Goal: Information Seeking & Learning: Learn about a topic

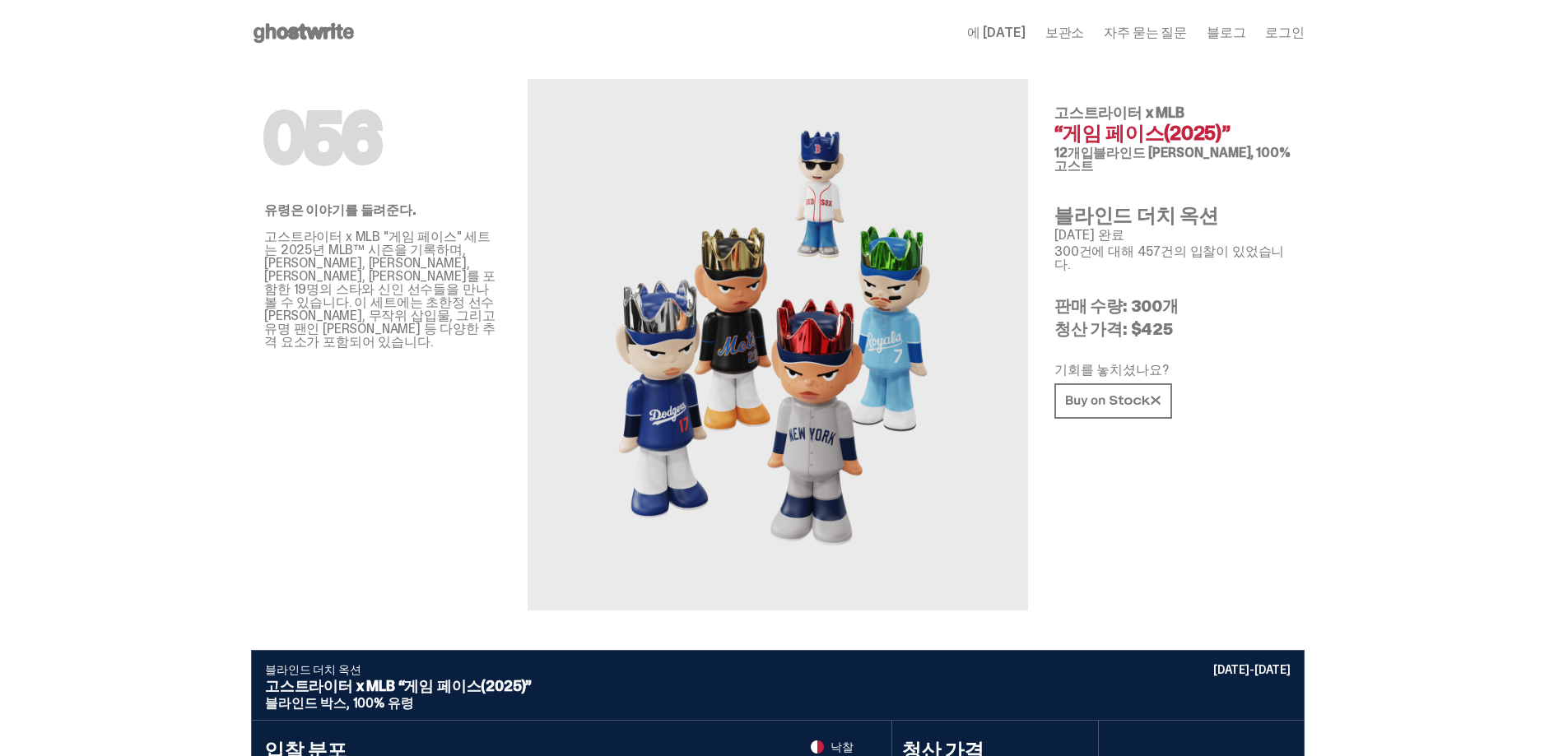
drag, startPoint x: 1285, startPoint y: 128, endPoint x: 1277, endPoint y: 150, distance: 23.4
click at [1277, 150] on div "고스트라이터 x MLB “게임 페이스(2025)” 12개입 블라인드 [PERSON_NAME], 100% 고스트" at bounding box center [1172, 139] width 237 height 67
click at [1277, 150] on font "블라인드 [PERSON_NAME], 100% 고스트" at bounding box center [1172, 158] width 236 height 30
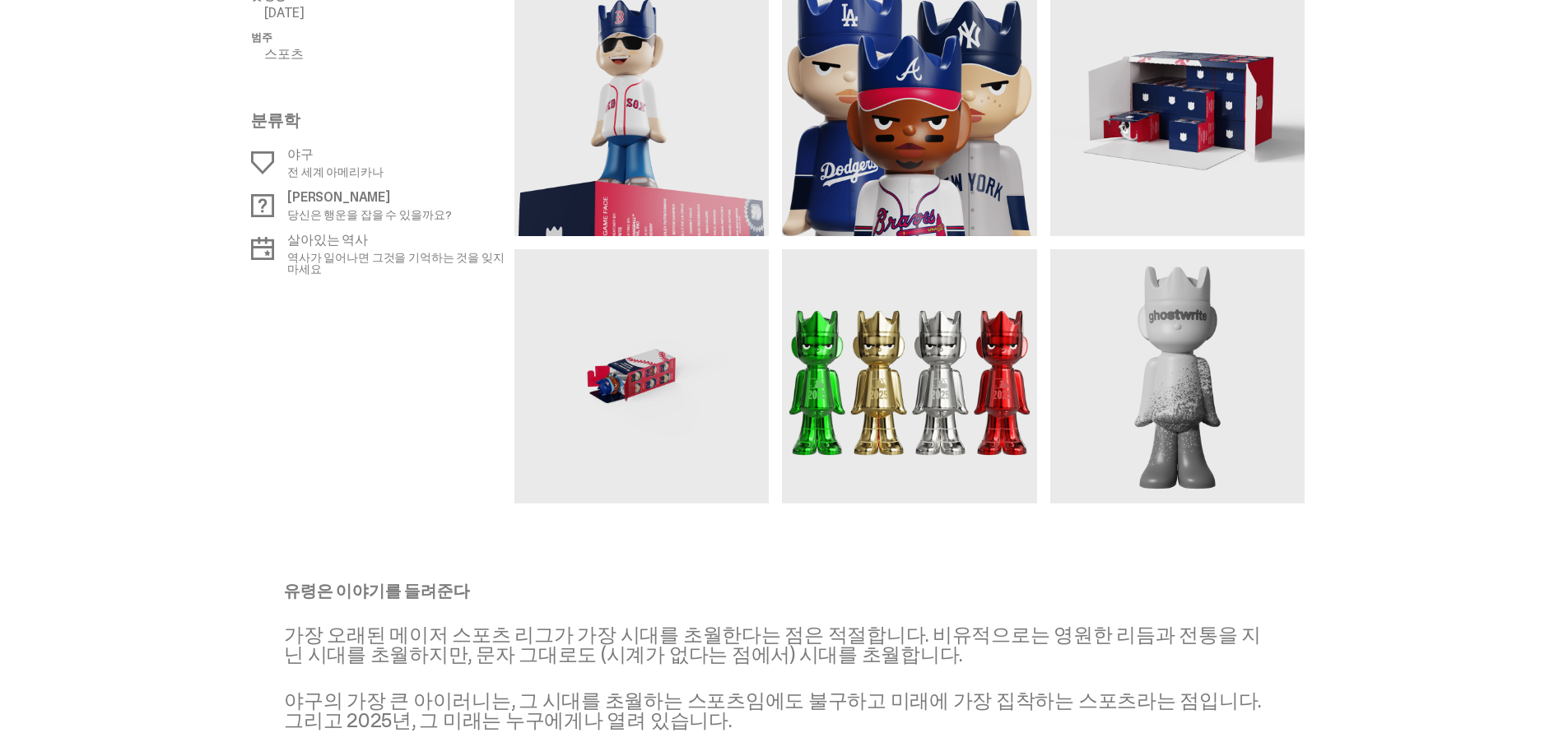
scroll to position [1564, 0]
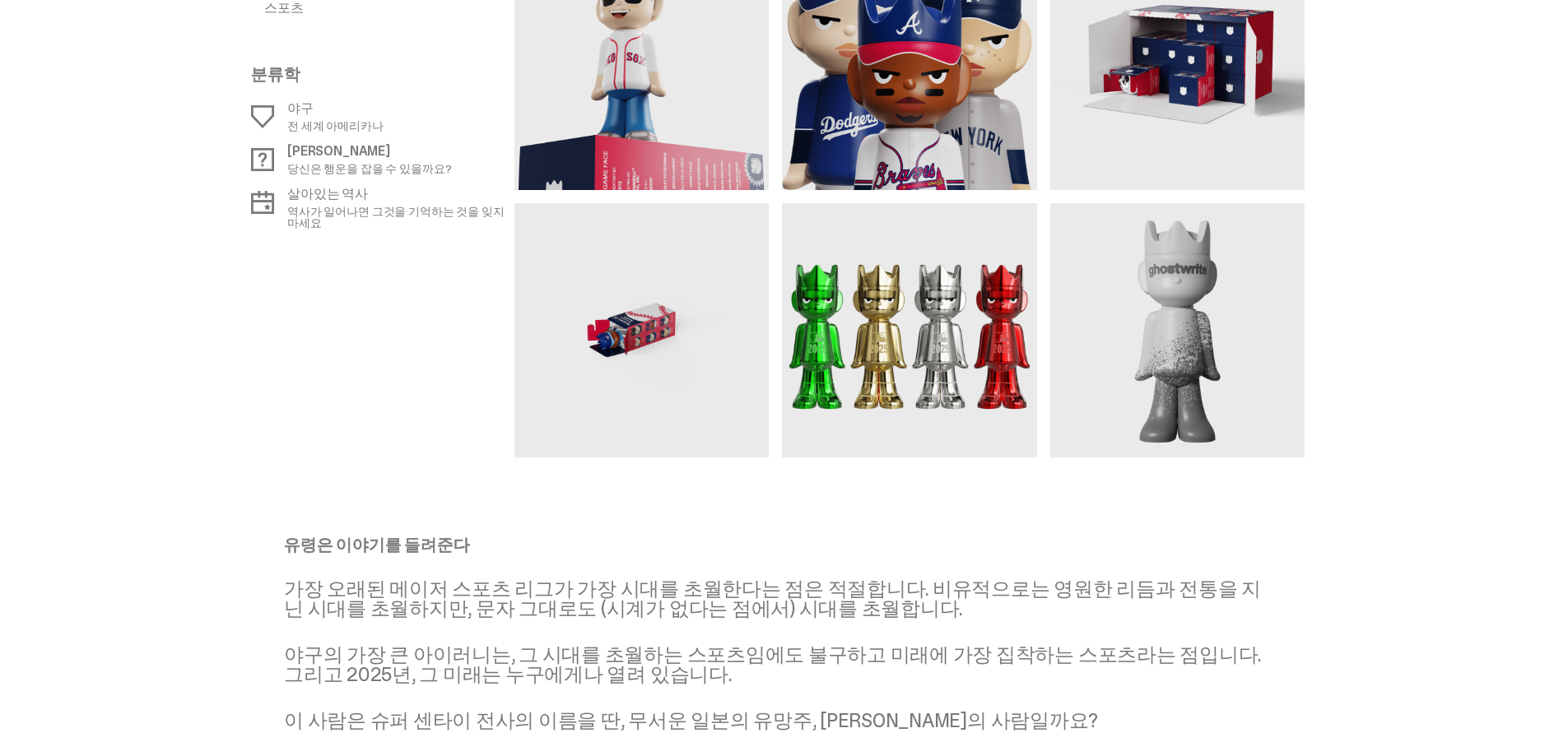
drag, startPoint x: 858, startPoint y: 327, endPoint x: 720, endPoint y: 344, distance: 139.0
click at [720, 344] on div at bounding box center [909, 63] width 790 height 790
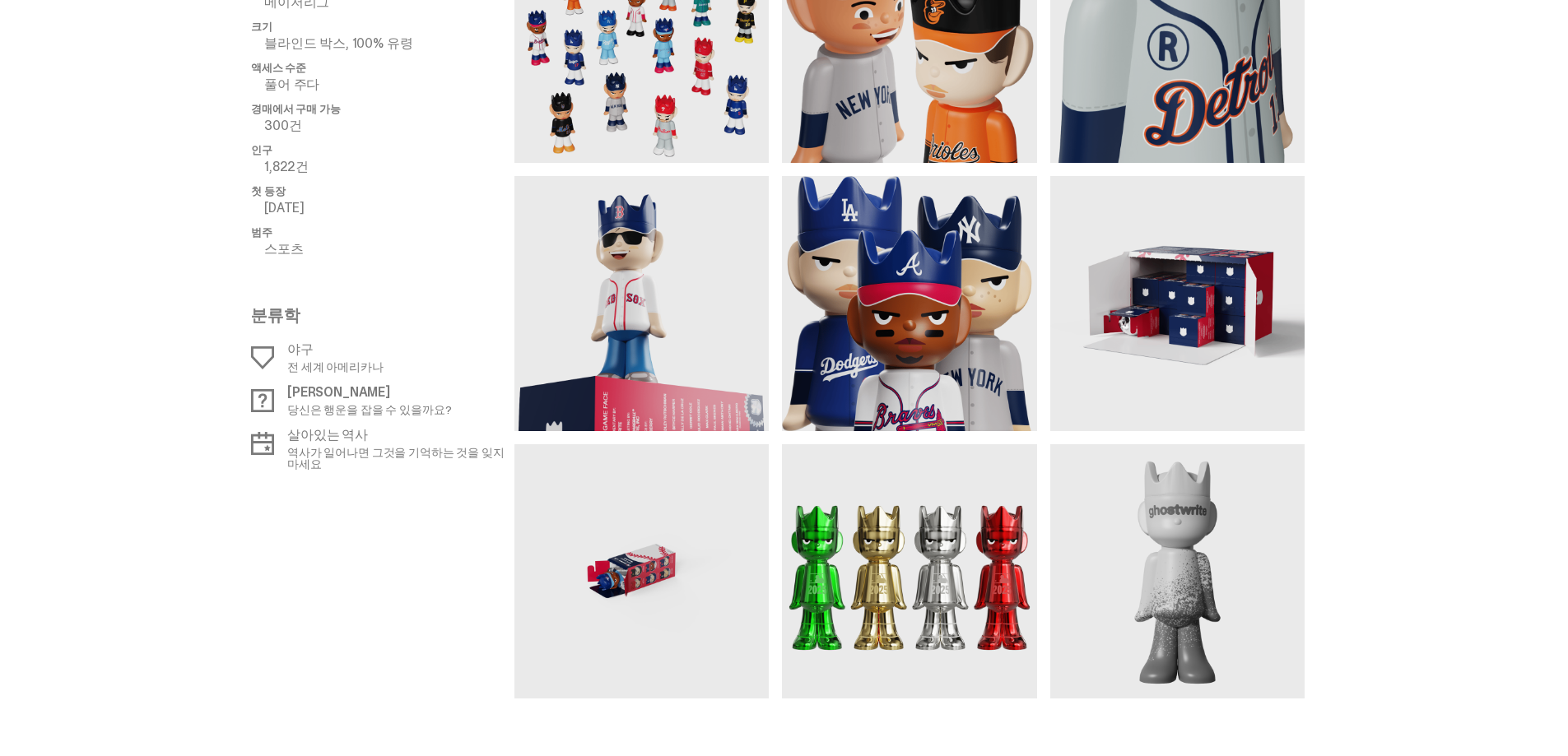
scroll to position [1317, 0]
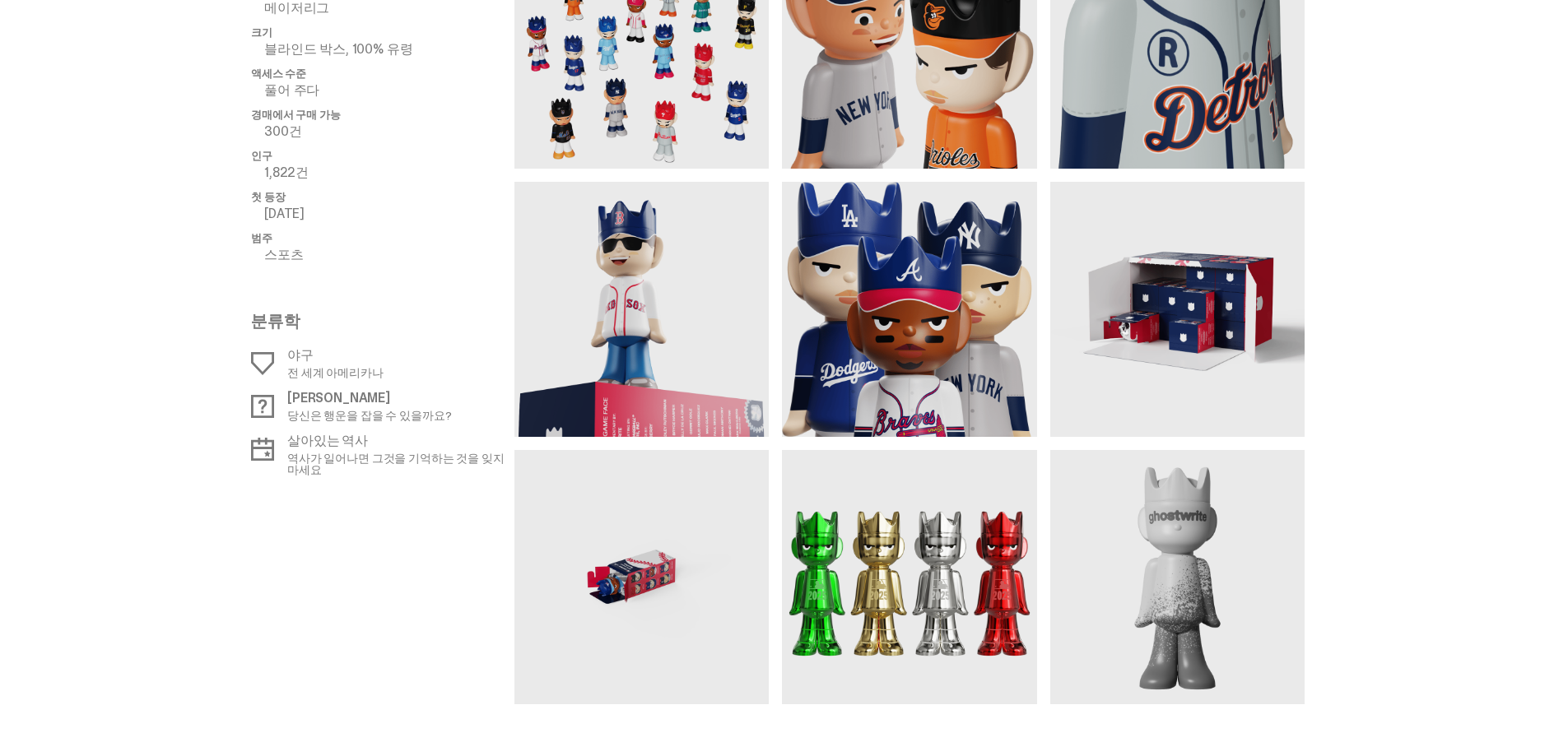
click at [899, 531] on img at bounding box center [908, 577] width 254 height 254
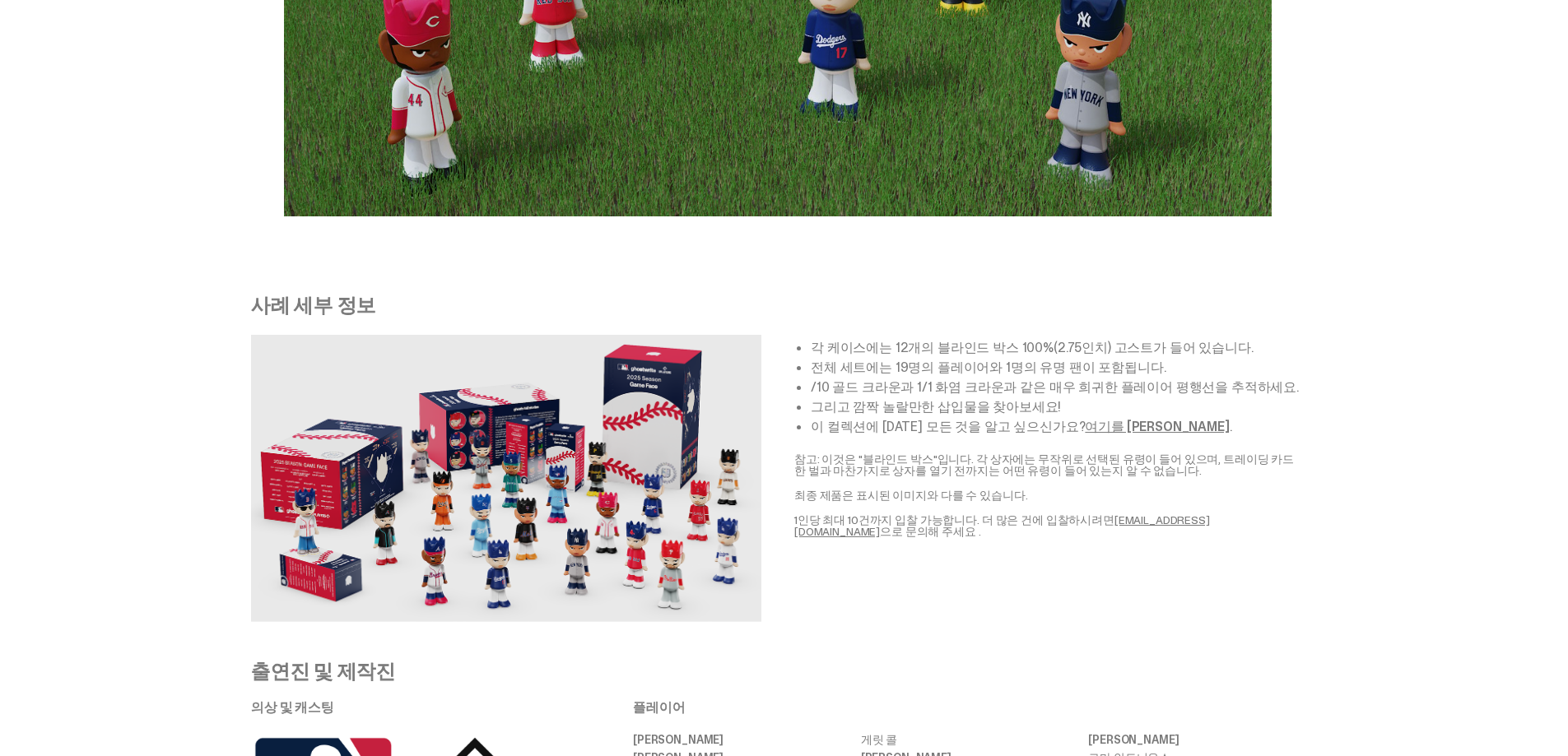
scroll to position [2963, 0]
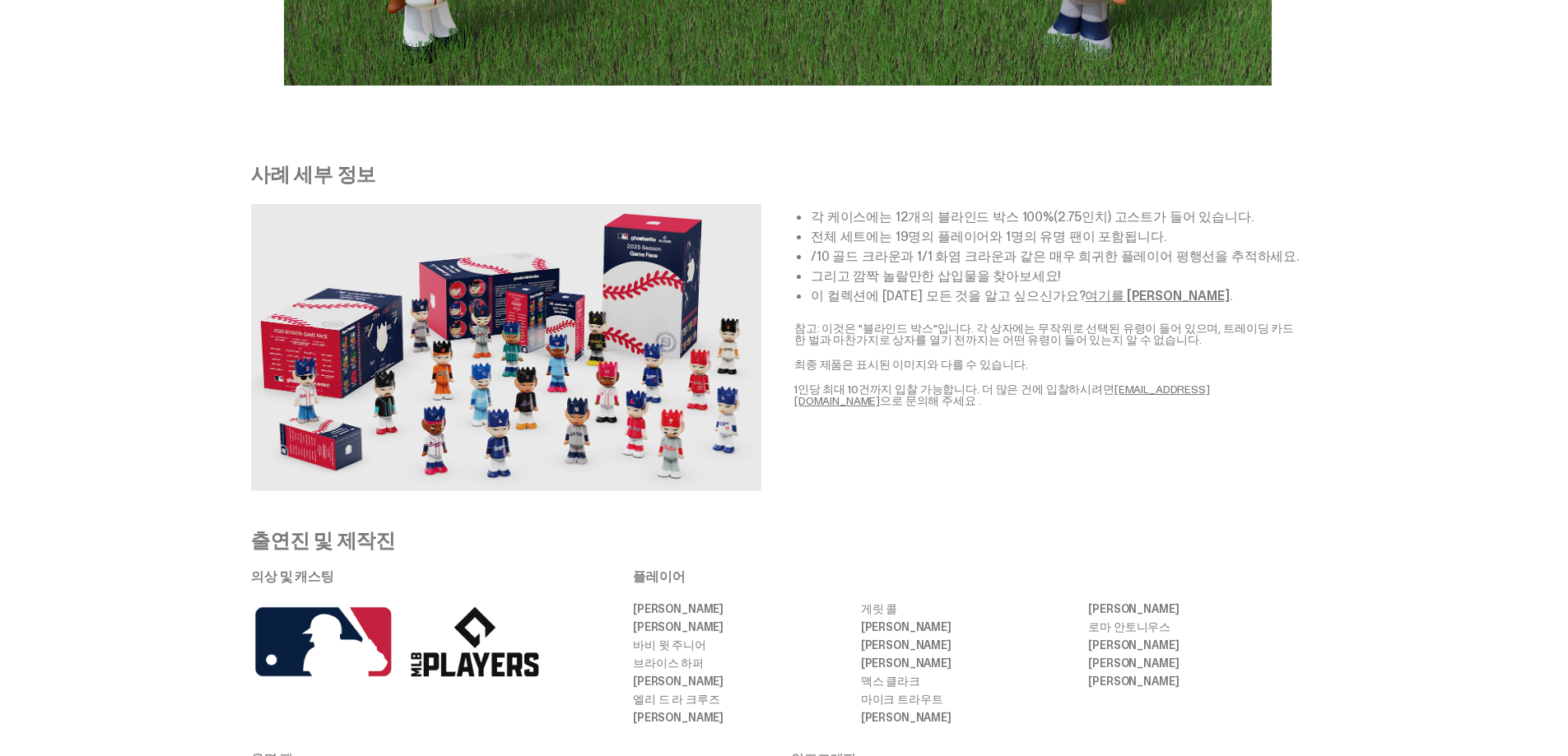
drag, startPoint x: 625, startPoint y: 347, endPoint x: 649, endPoint y: 387, distance: 46.6
click at [649, 387] on img at bounding box center [506, 348] width 511 height 288
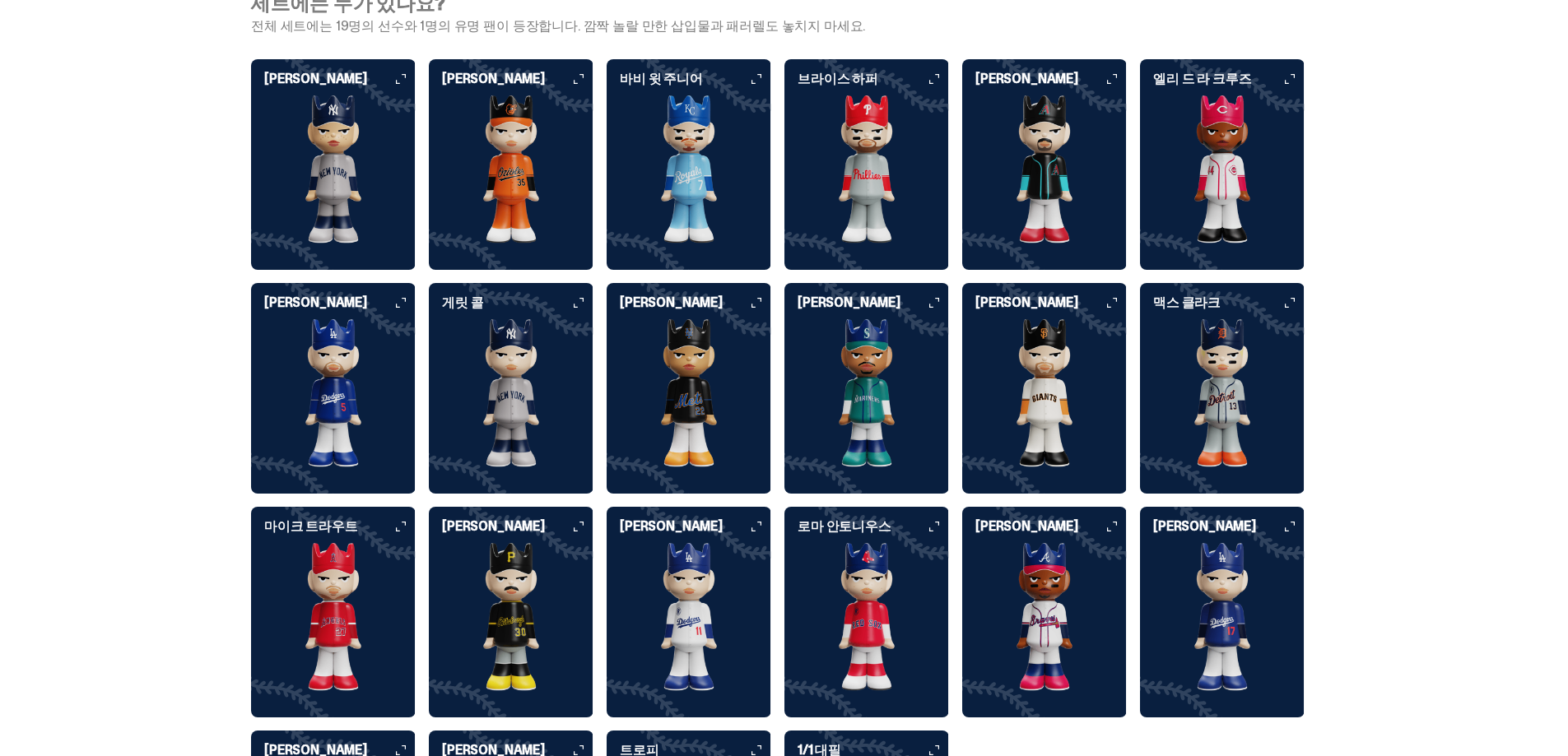
scroll to position [4115, 0]
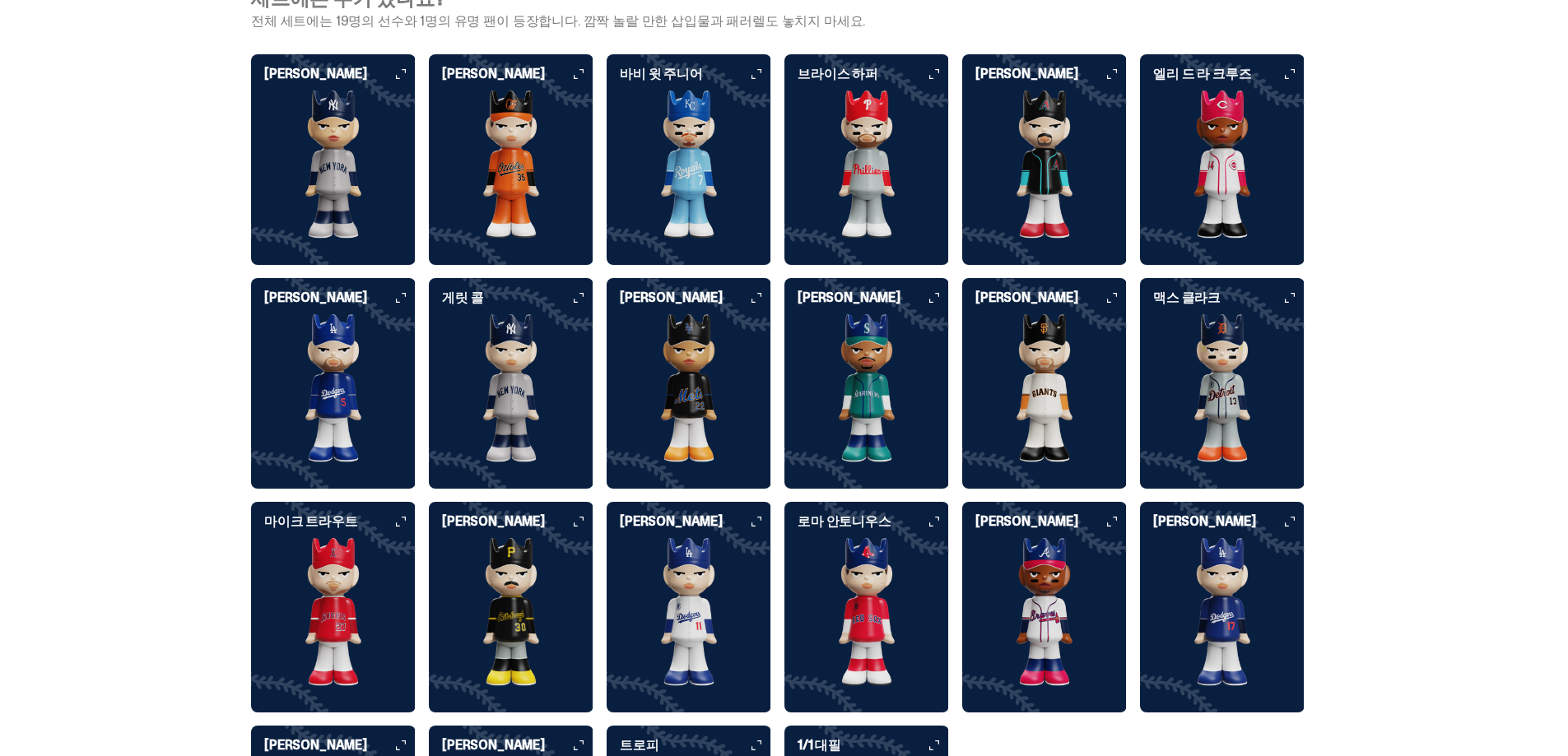
drag, startPoint x: 697, startPoint y: 346, endPoint x: 717, endPoint y: 384, distance: 42.9
click at [717, 384] on img at bounding box center [688, 388] width 164 height 148
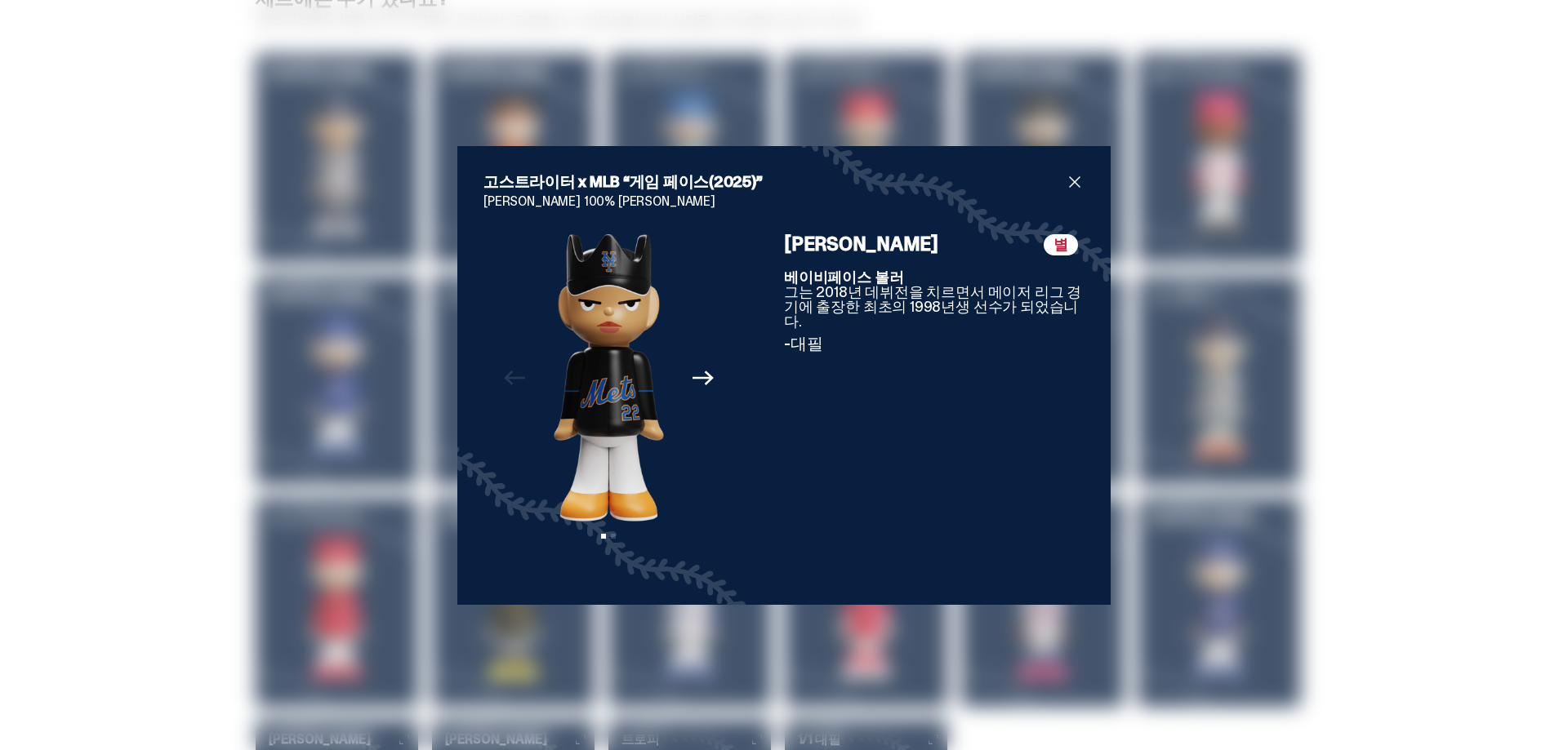
click at [1067, 177] on span "닫다" at bounding box center [1074, 182] width 20 height 20
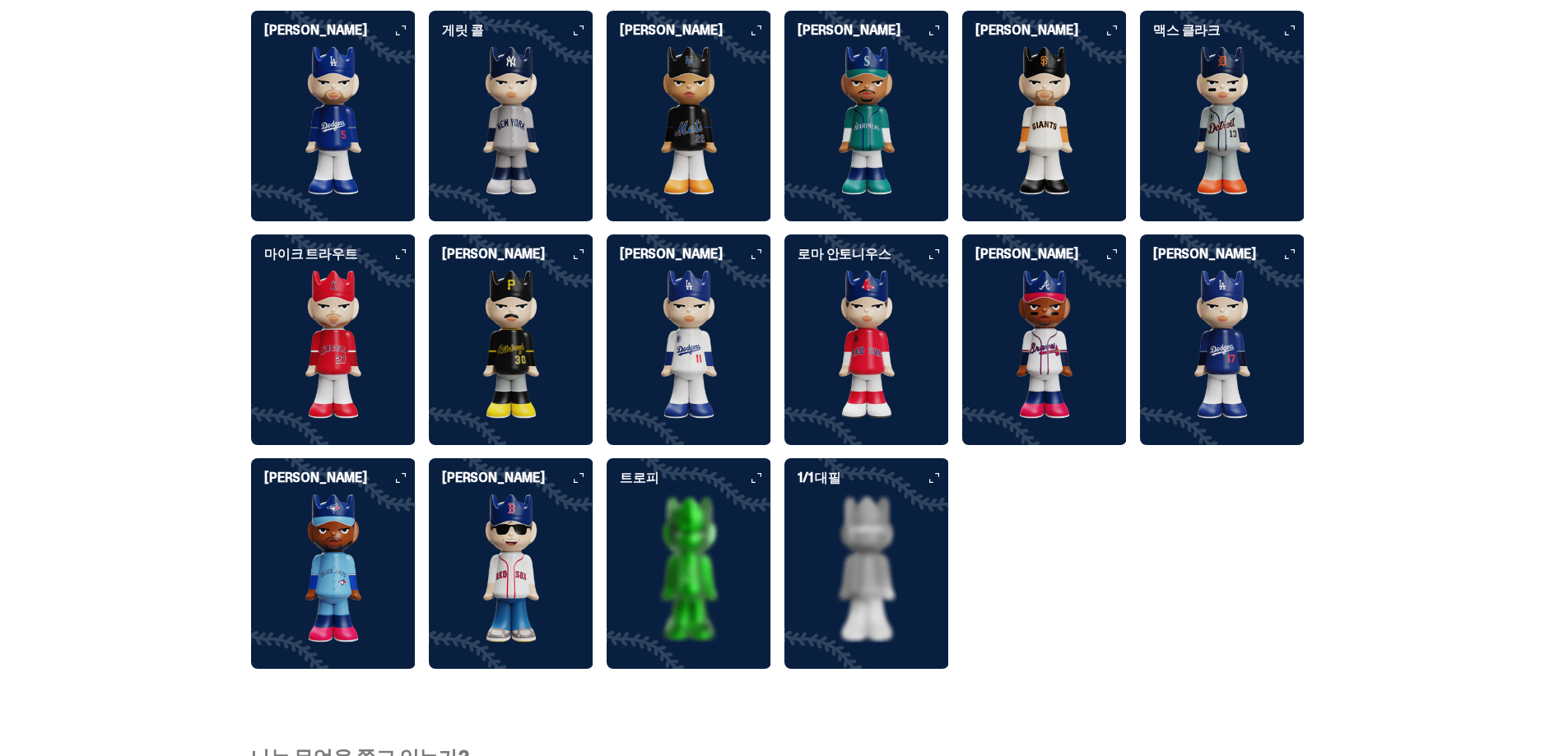
scroll to position [4444, 0]
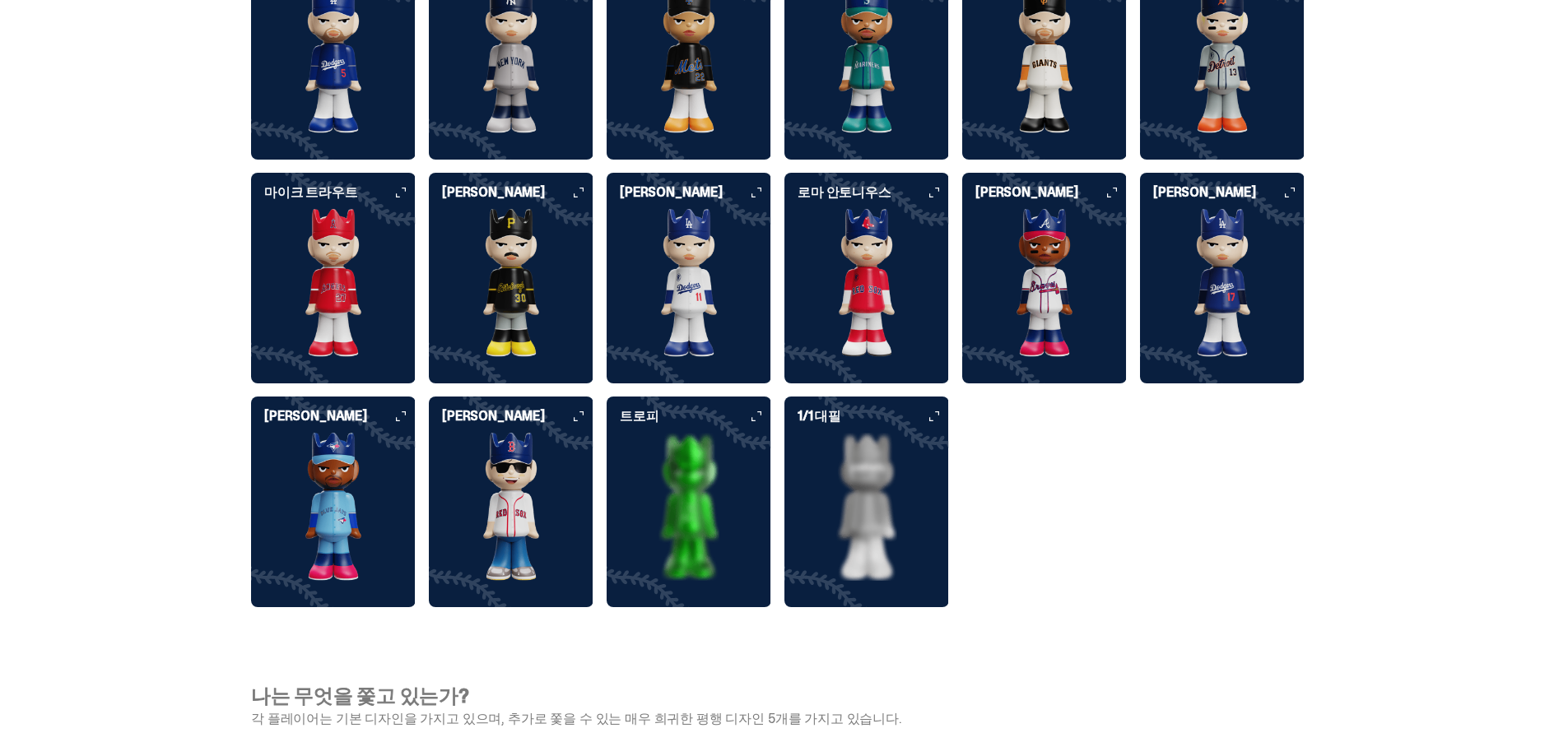
click at [823, 473] on img at bounding box center [866, 507] width 164 height 148
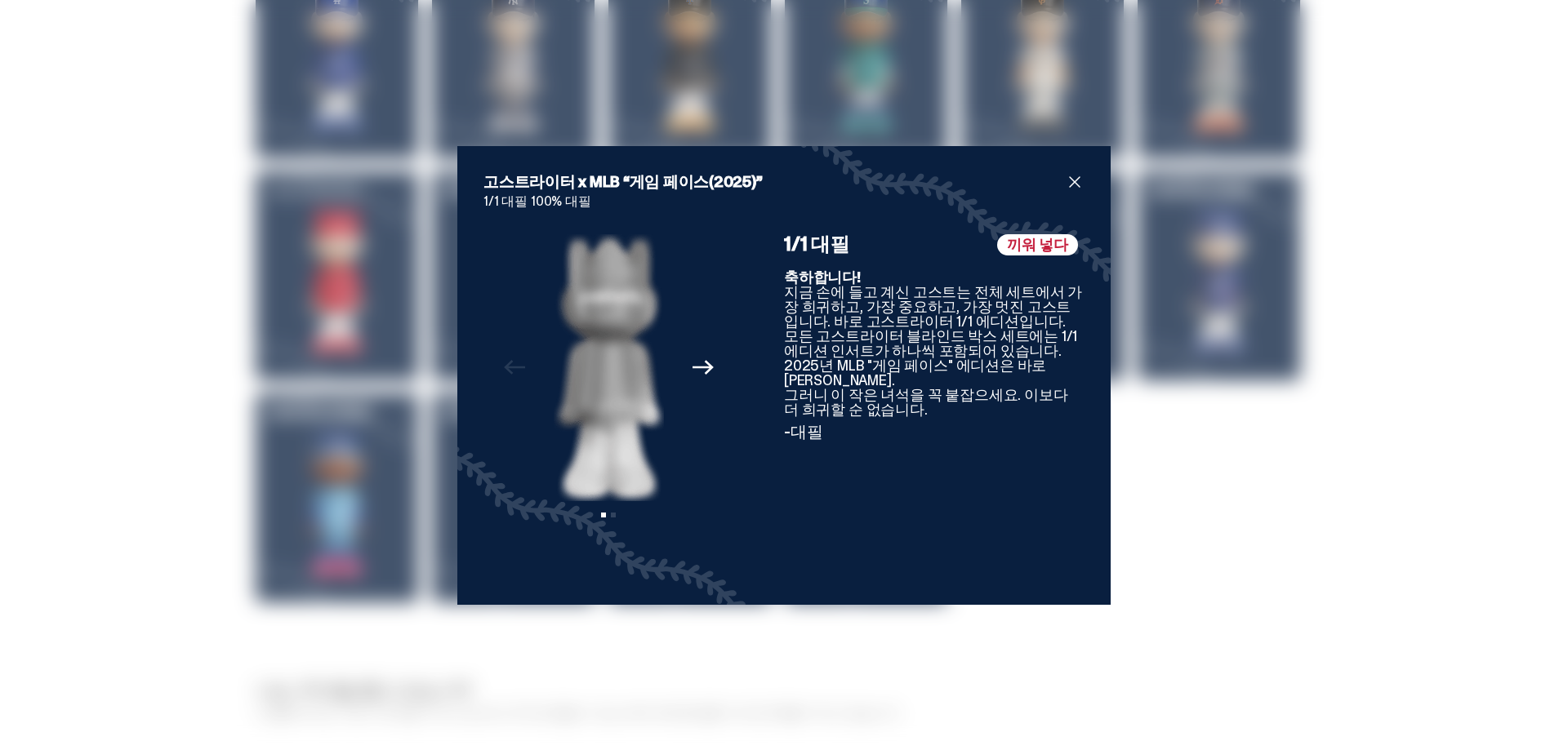
click at [1069, 176] on span "닫다" at bounding box center [1074, 182] width 20 height 20
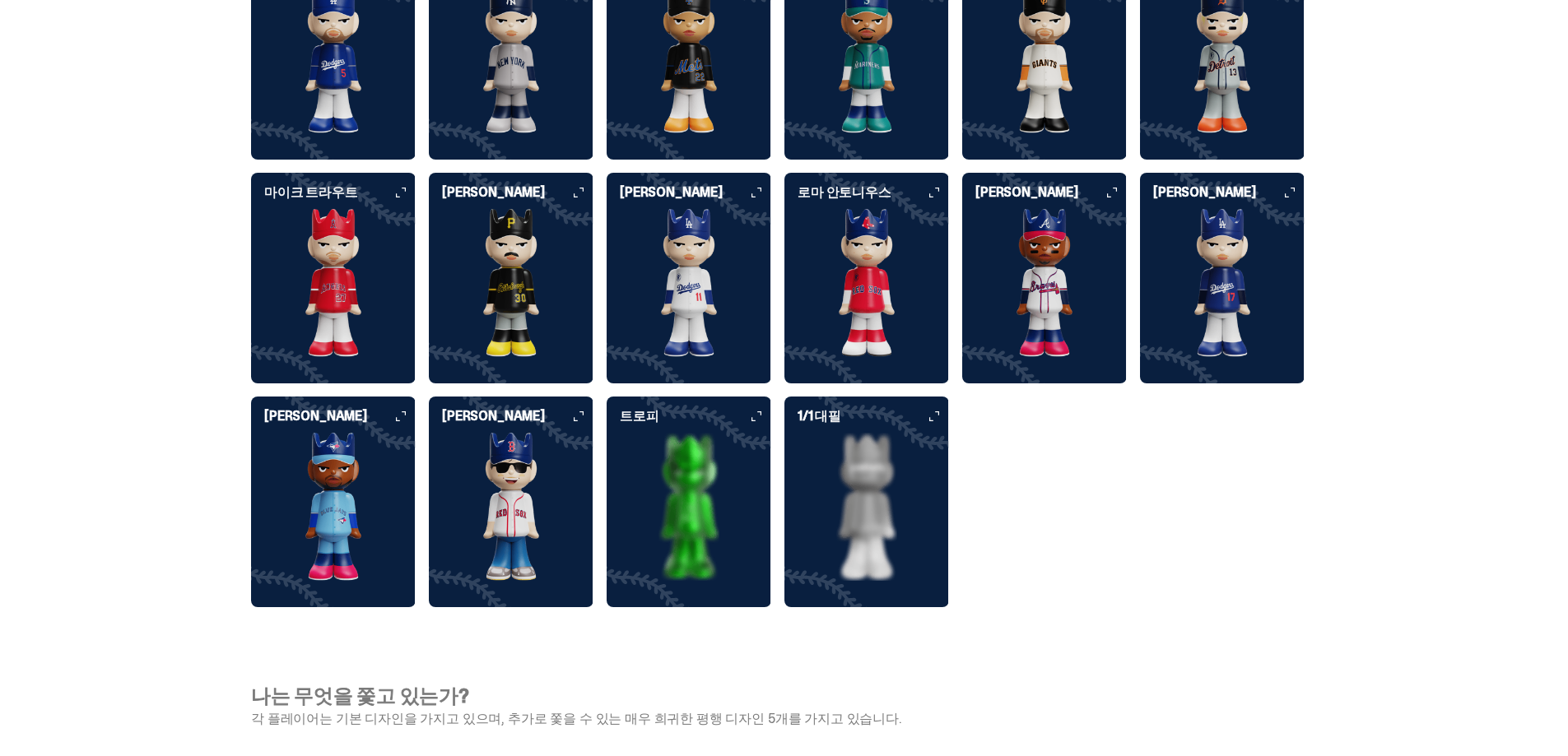
click at [728, 523] on img at bounding box center [688, 507] width 164 height 148
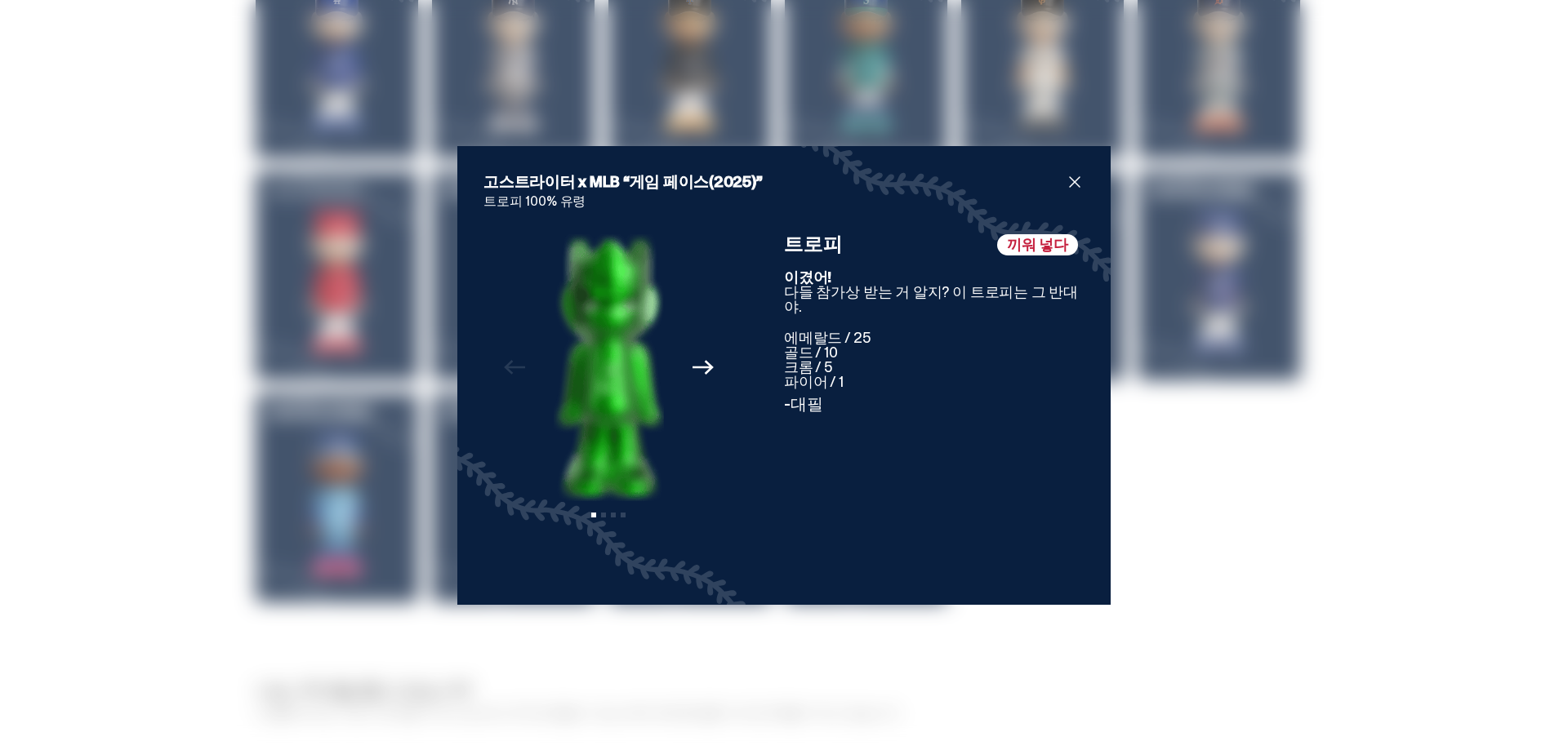
click at [1074, 173] on span "닫다" at bounding box center [1074, 182] width 20 height 20
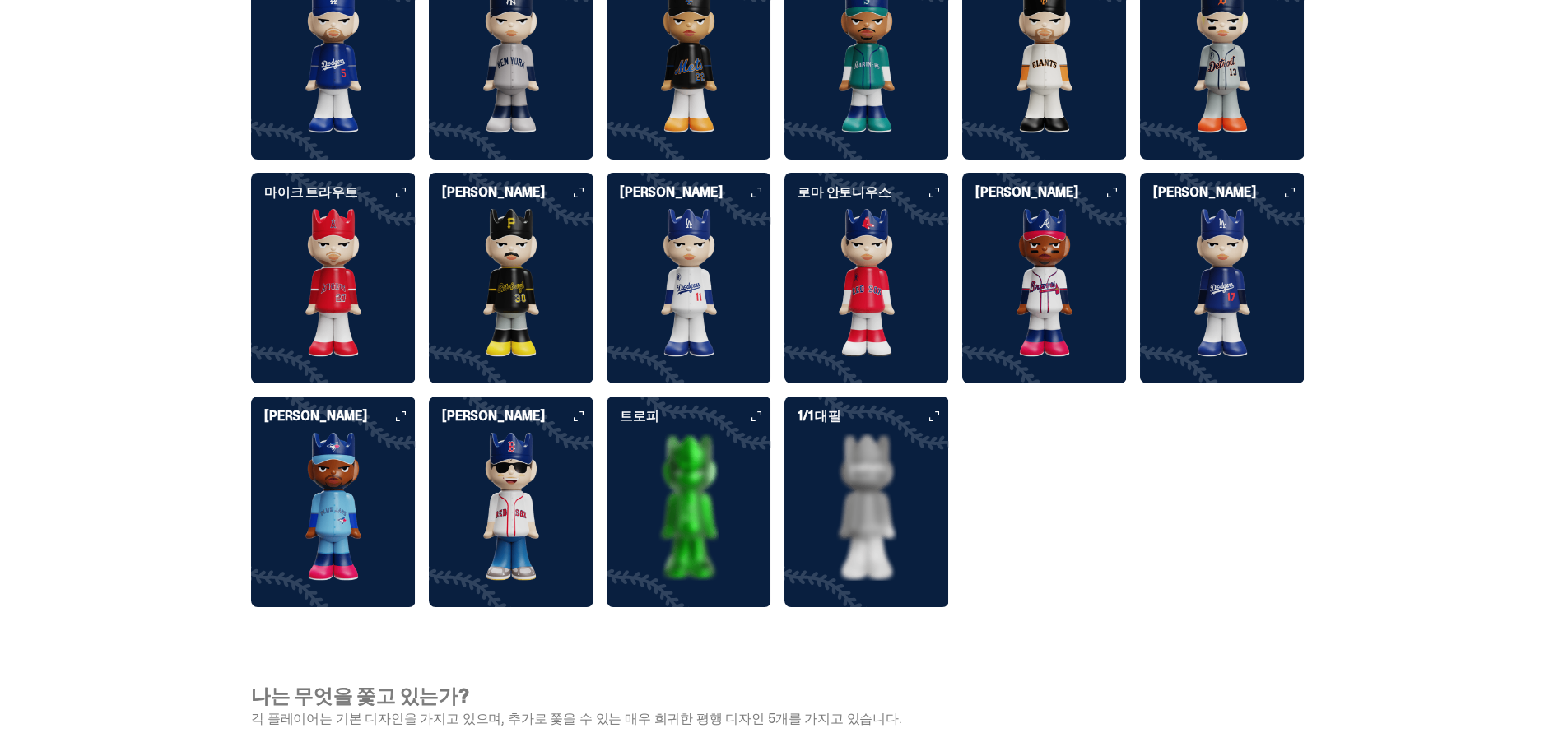
click at [904, 506] on img at bounding box center [866, 507] width 164 height 148
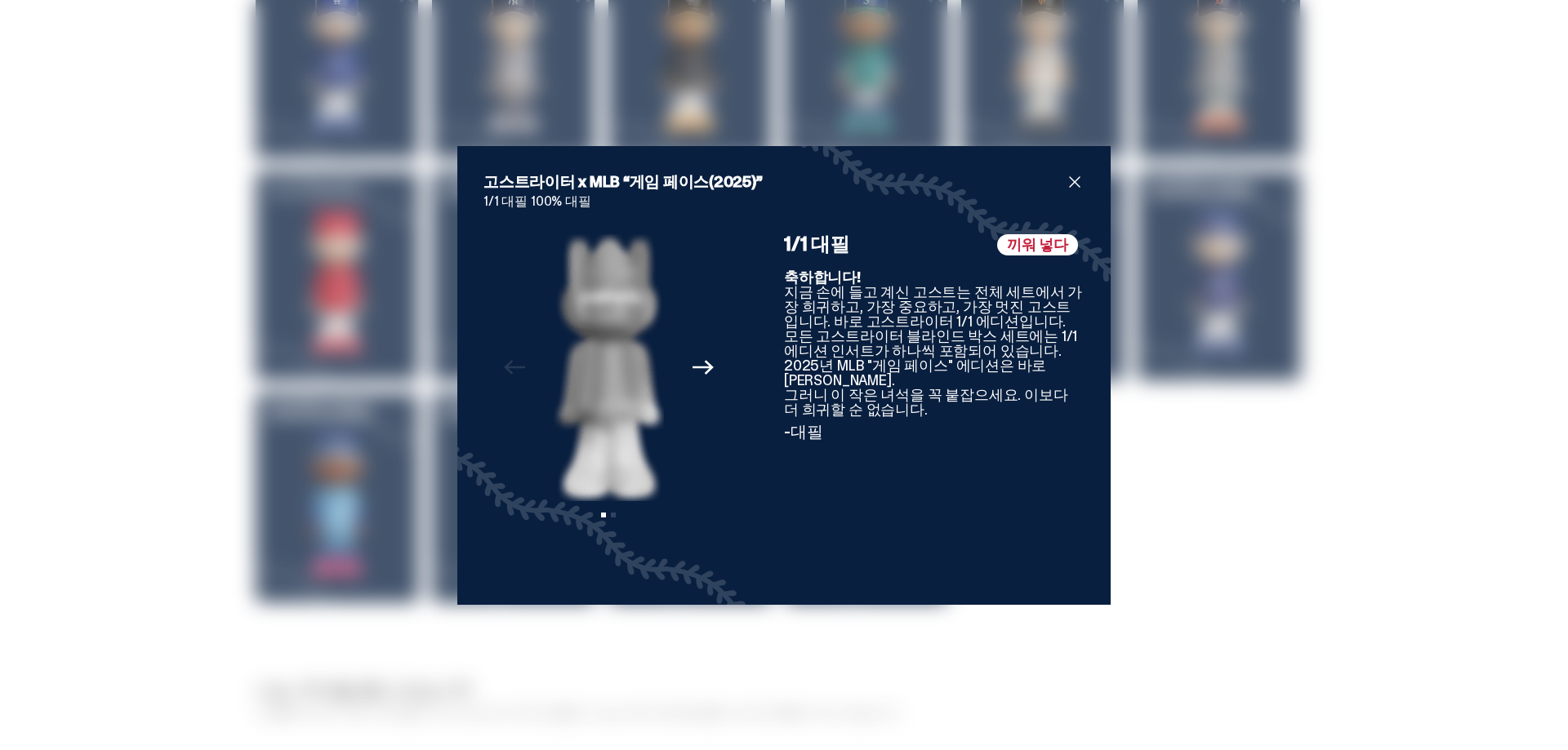
click at [0, 391] on div "고스트라이터 x MLB “게임 페이스(2025)” 1/1 대필 100% 대필 Previous Next 슬라이드 1 보기 슬라이드 2 보기 끼워…" at bounding box center [784, 375] width 1568 height 750
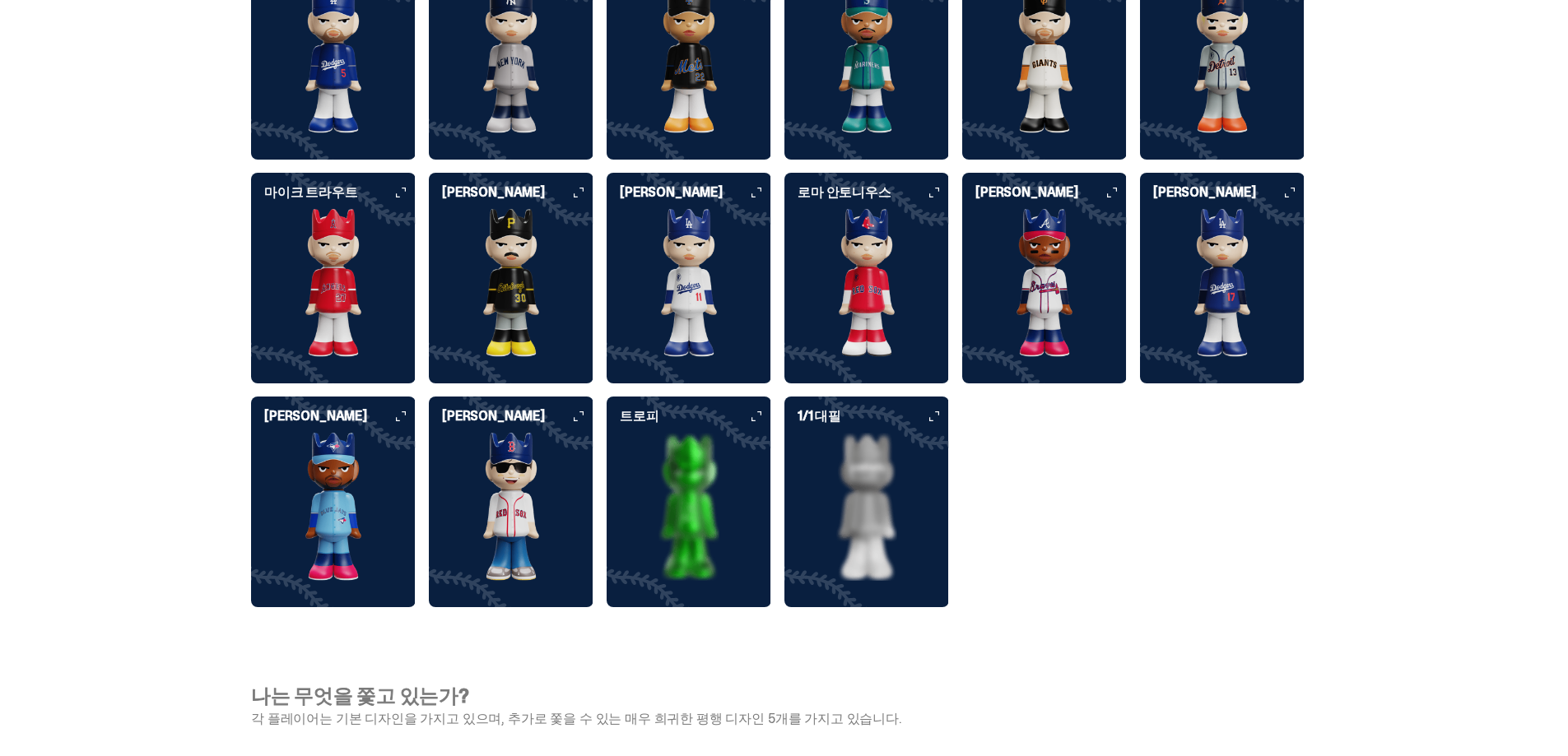
click at [651, 485] on img at bounding box center [688, 507] width 164 height 148
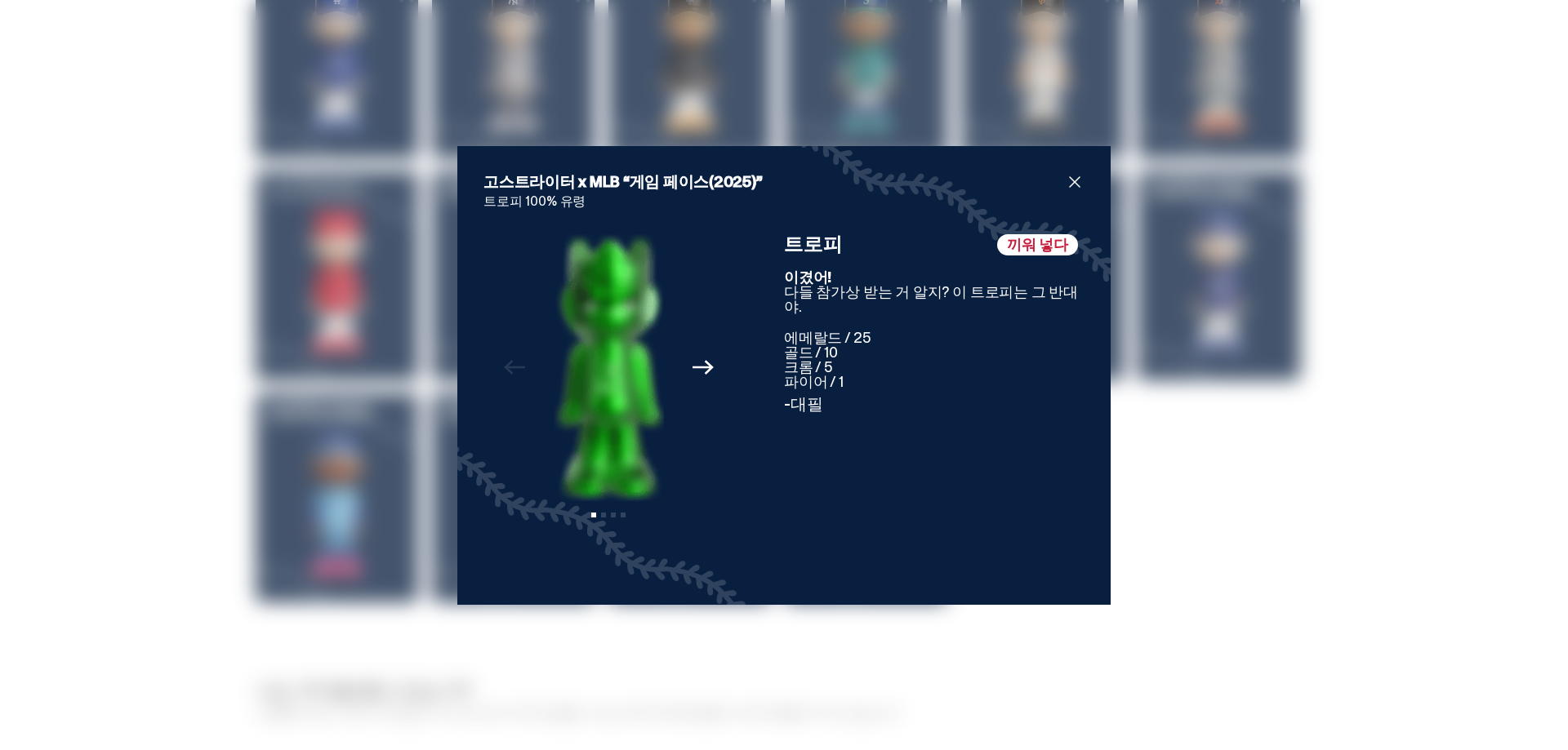
click at [676, 372] on div "Previous Next 슬라이드 1 보기 슬라이드 2 보기 슬라이드 3 보기 슬라이드 4 보기" at bounding box center [608, 406] width 250 height 344
click at [693, 366] on icon "Next" at bounding box center [703, 367] width 21 height 21
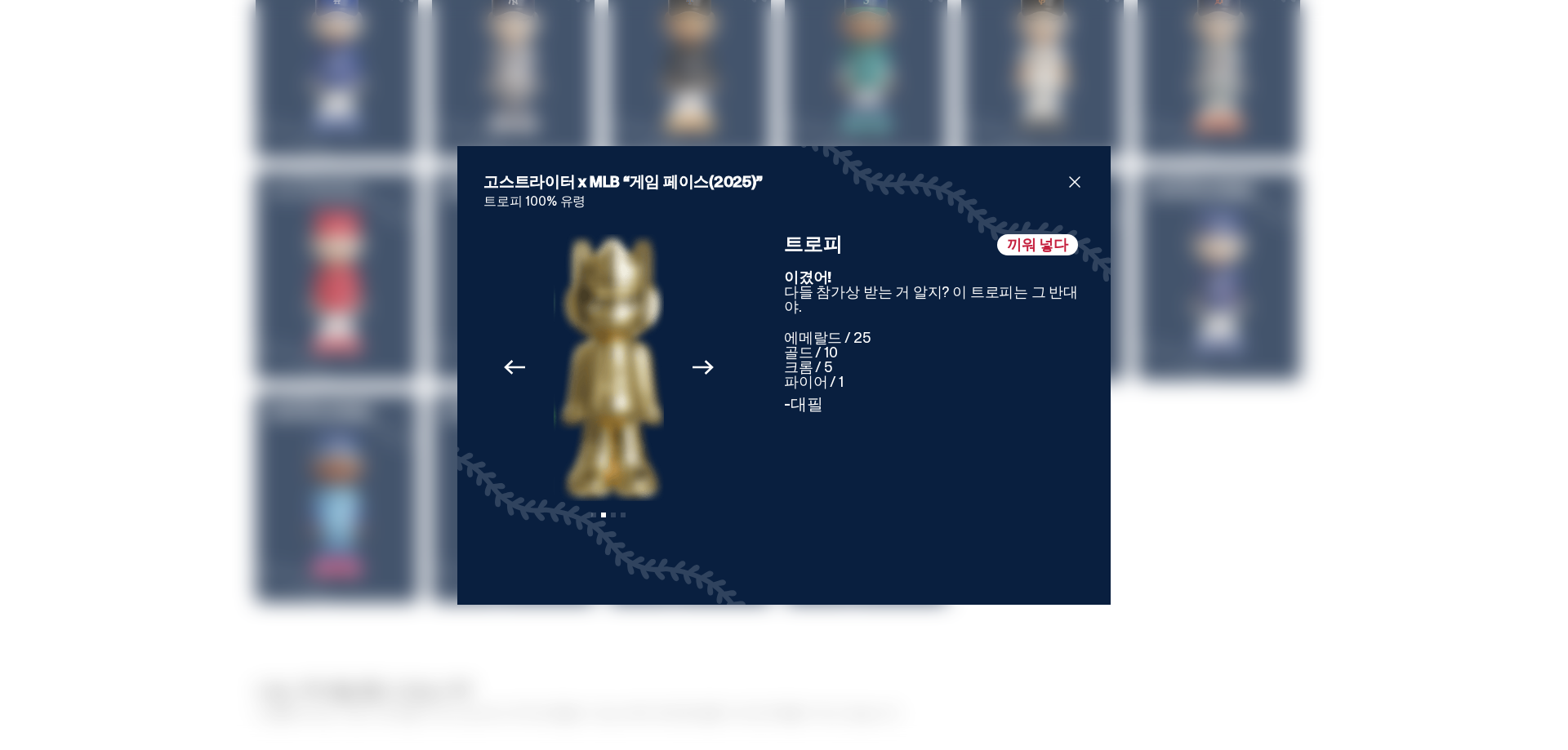
click at [693, 366] on icon "Next" at bounding box center [703, 367] width 21 height 21
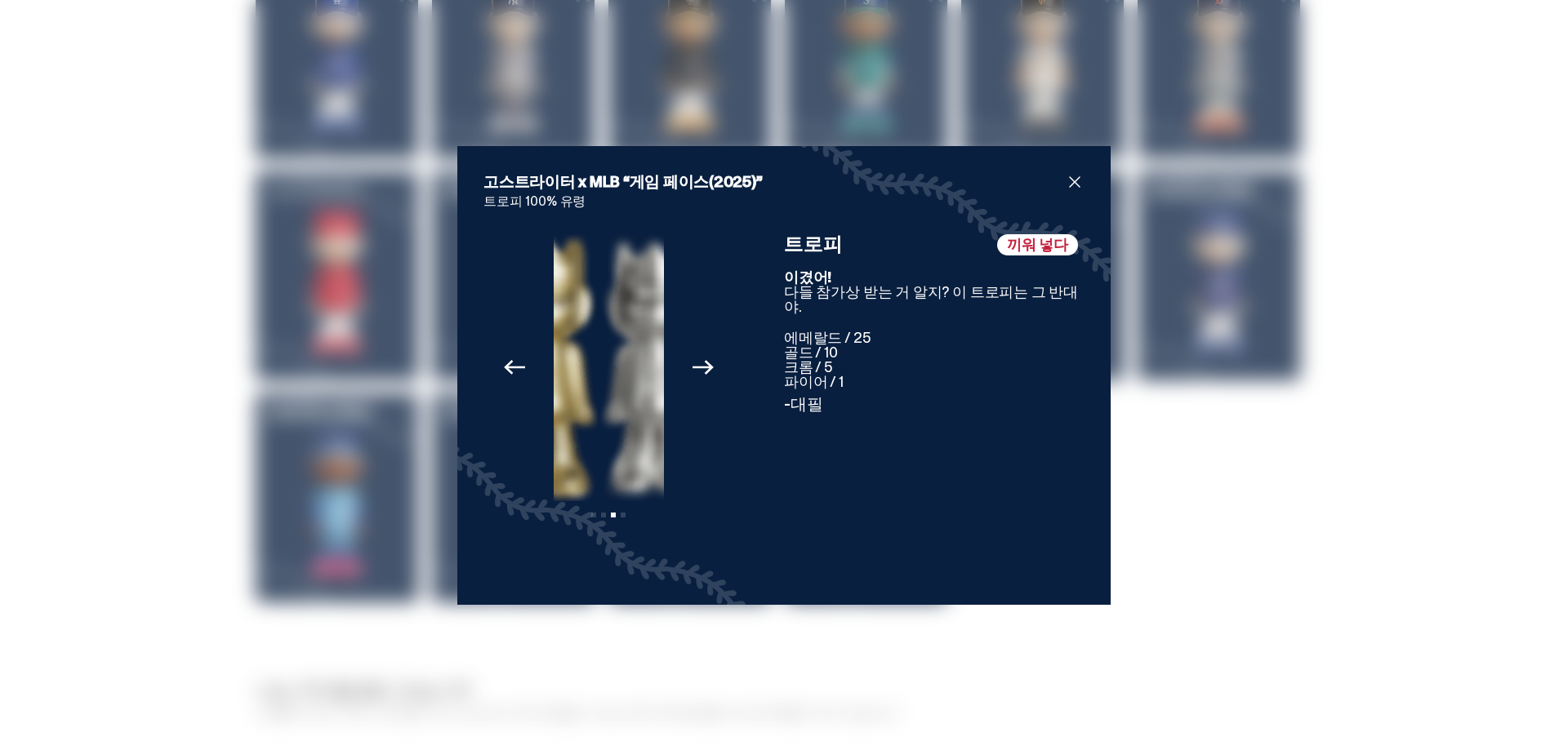
click at [693, 365] on icon "Next" at bounding box center [703, 367] width 21 height 21
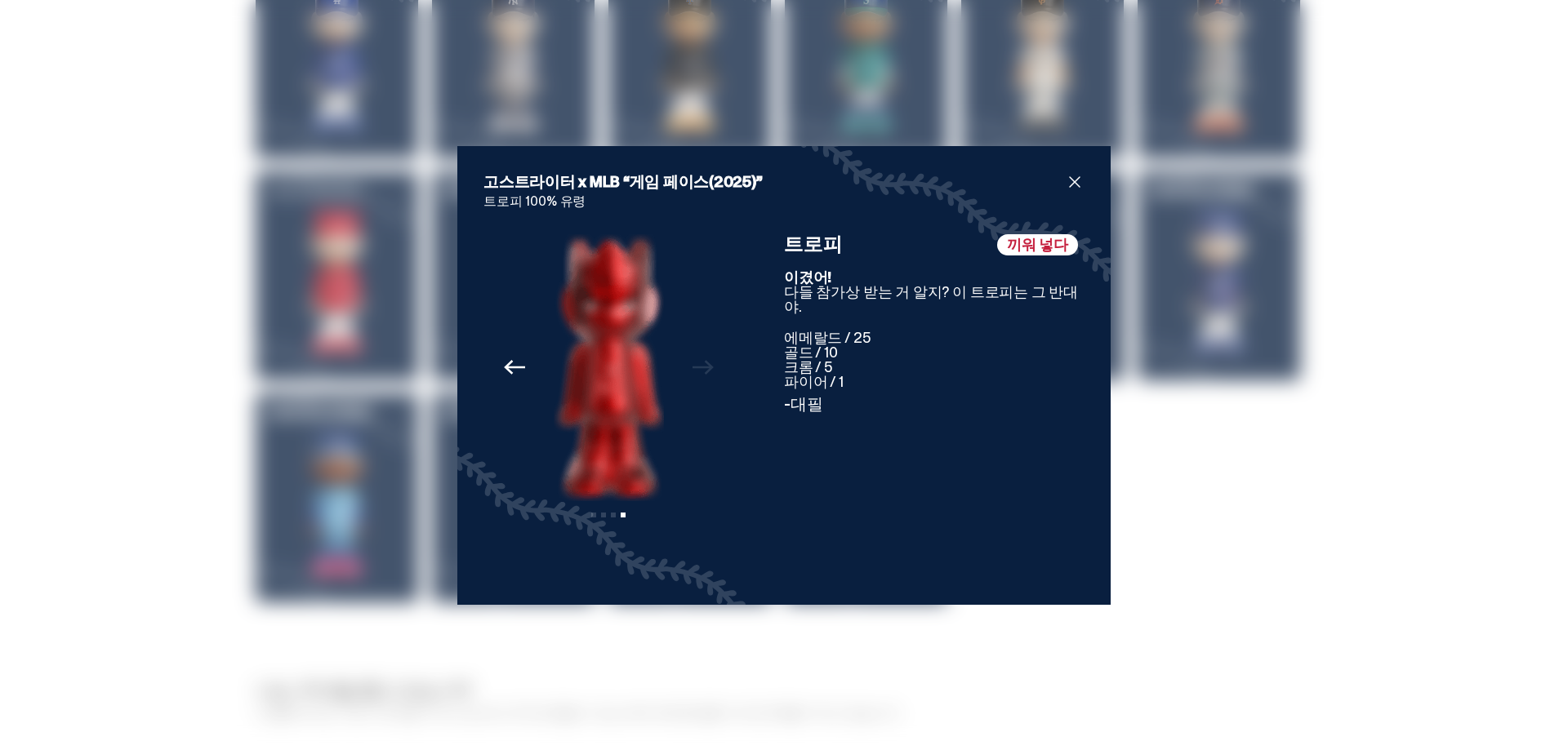
click at [508, 378] on icon "Previous" at bounding box center [514, 367] width 21 height 21
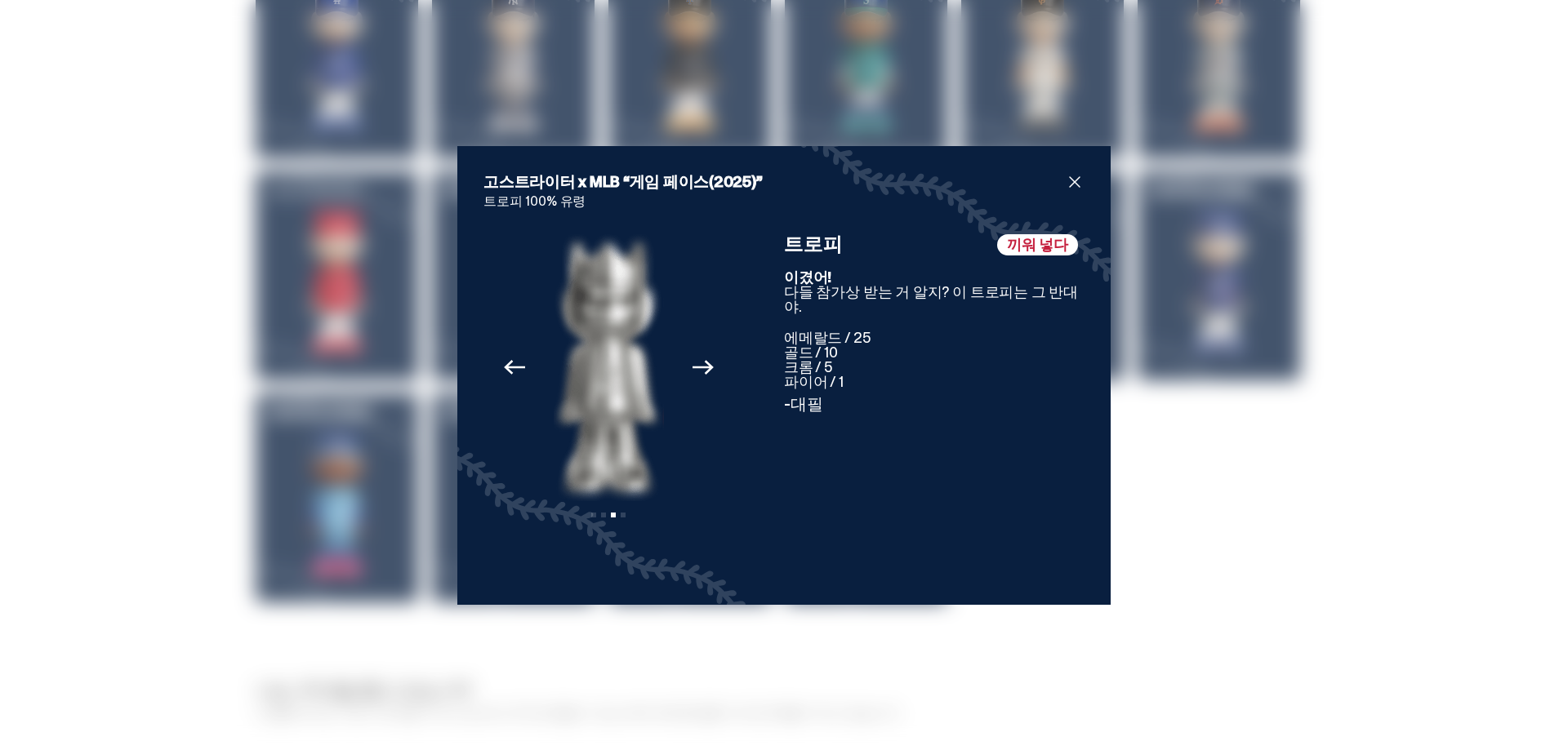
click at [511, 381] on button "Previous" at bounding box center [514, 367] width 36 height 36
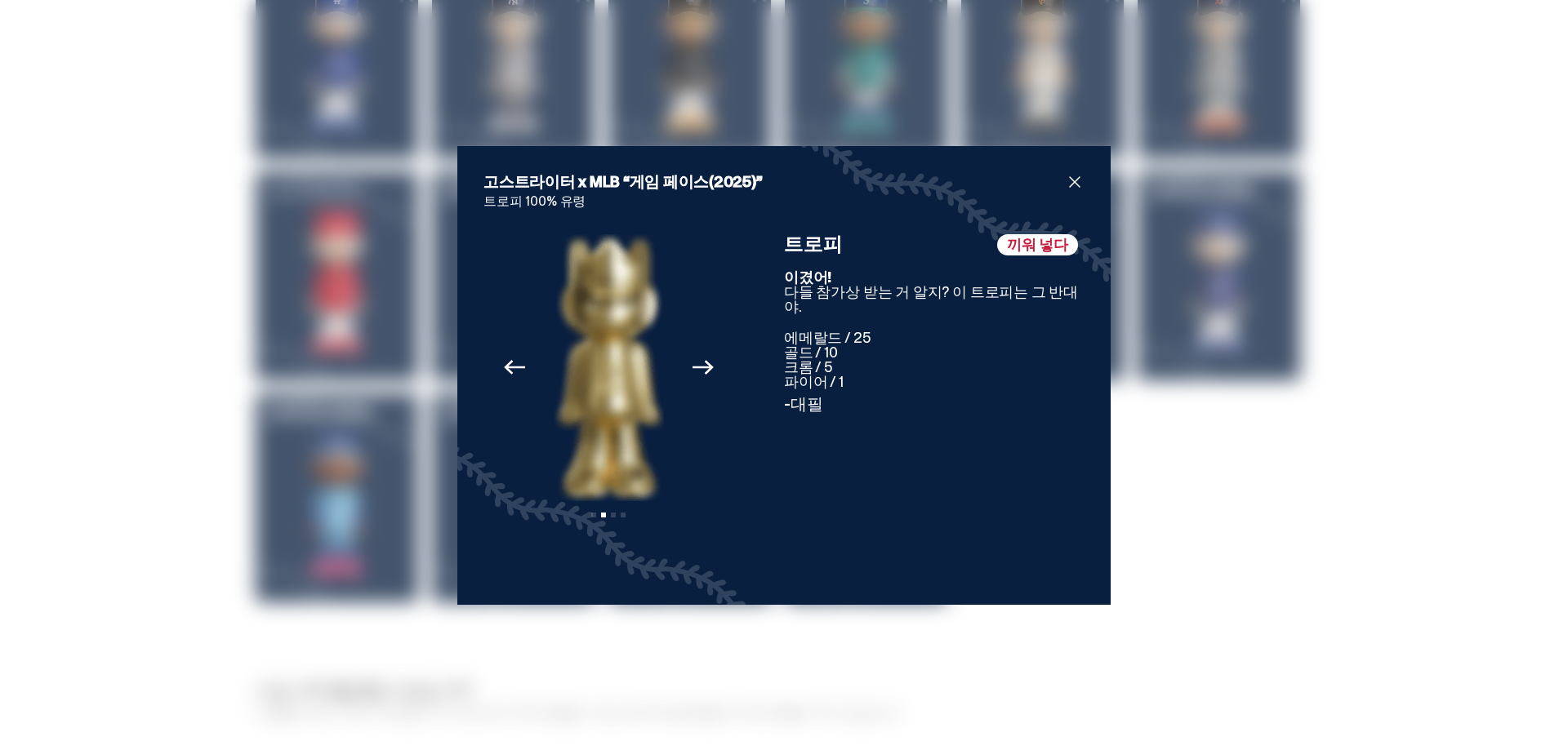
drag, startPoint x: 779, startPoint y: 324, endPoint x: 863, endPoint y: 382, distance: 102.1
click at [863, 382] on div "끼워 넣다 트로피 이겼어! 다들 참가상 받는 거 알지? 이 트로피는 그 반대야. 에메랄드 / 25 골드 / 10 크롬 / 5 파이어 / 1 -…" at bounding box center [935, 406] width 301 height 344
drag, startPoint x: 825, startPoint y: 379, endPoint x: 885, endPoint y: 360, distance: 62.9
click at [885, 360] on p "에메랄드 / 25 골드 / 10 크롬 / 5 파이어 / 1" at bounding box center [935, 360] width 301 height 59
click at [1022, 56] on div "고스트라이터 x MLB “게임 페이스(2025)” 트로피 100% 유령 Previous Next 슬라이드 1 보기 슬라이드 2 보기 슬라이드 …" at bounding box center [784, 375] width 1568 height 750
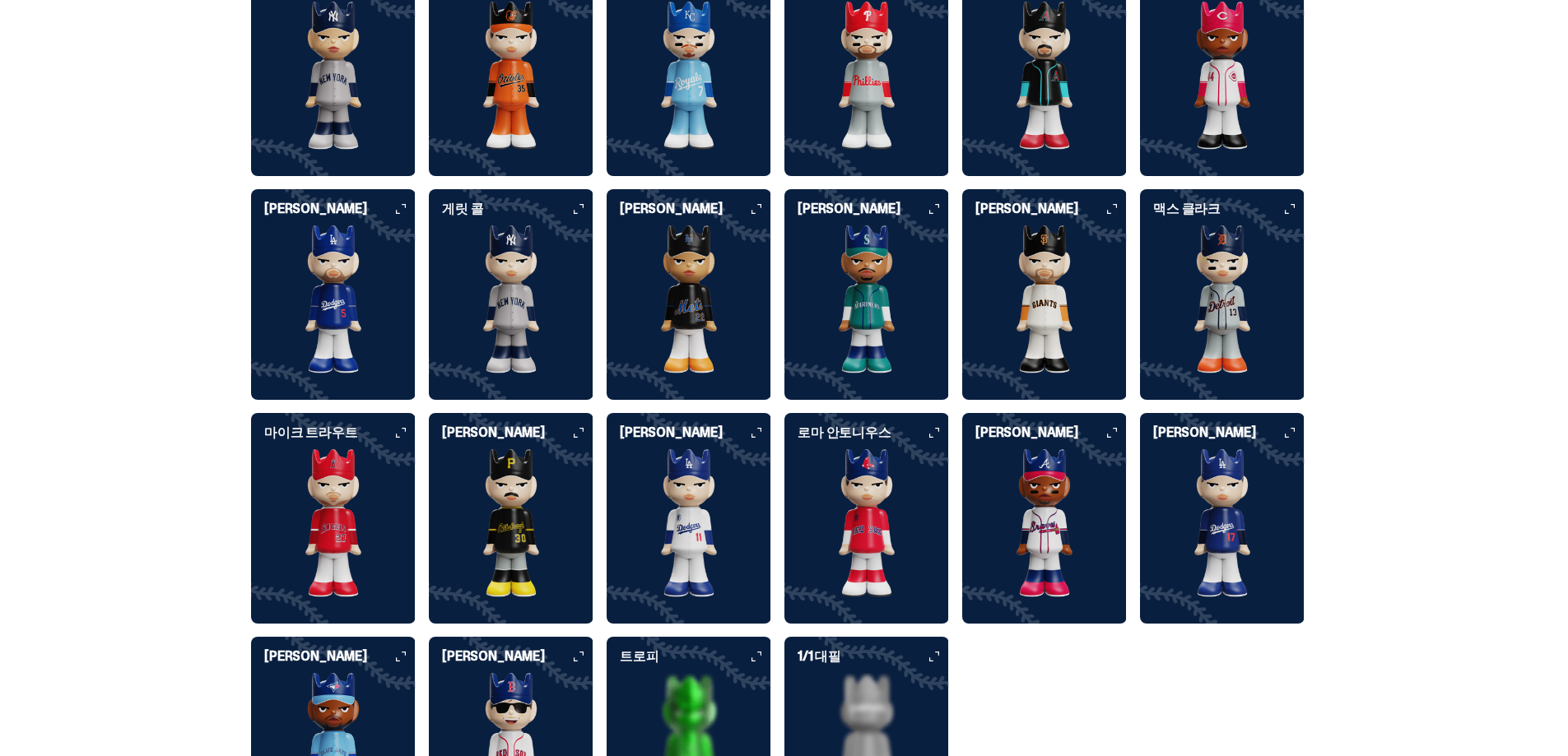
scroll to position [4198, 0]
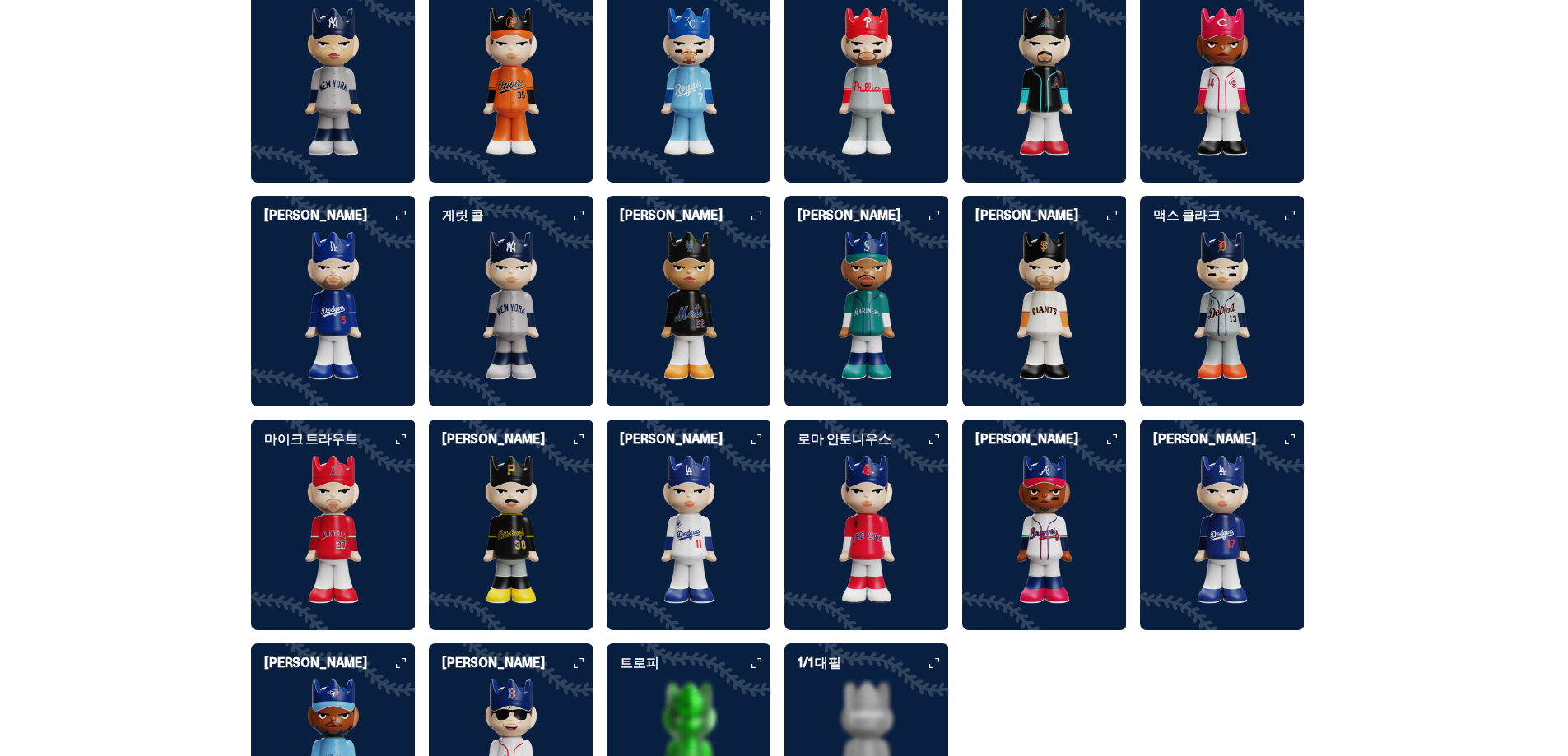
click at [517, 436] on h6 "[PERSON_NAME]" at bounding box center [518, 439] width 152 height 13
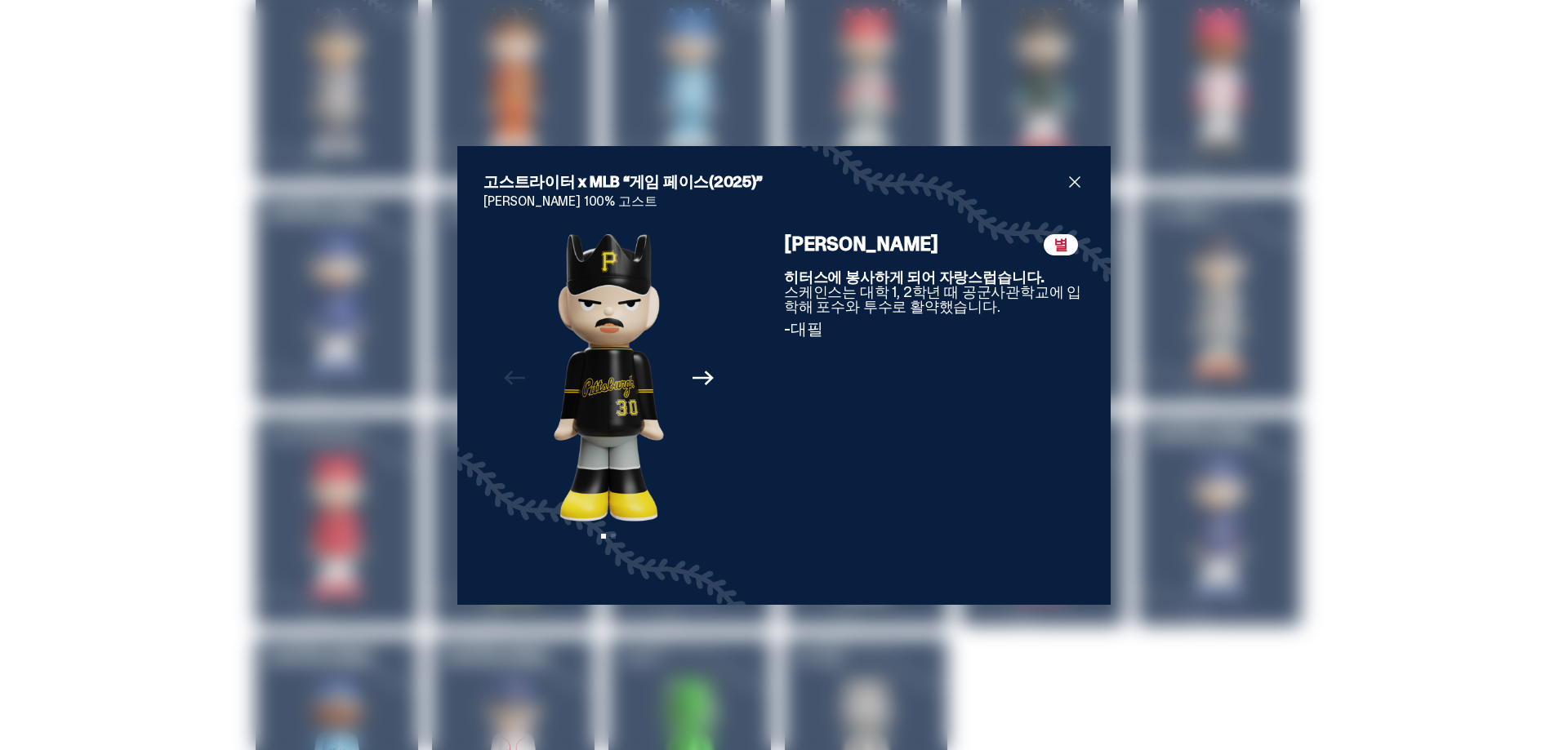
click at [693, 376] on icon "Next" at bounding box center [703, 378] width 21 height 21
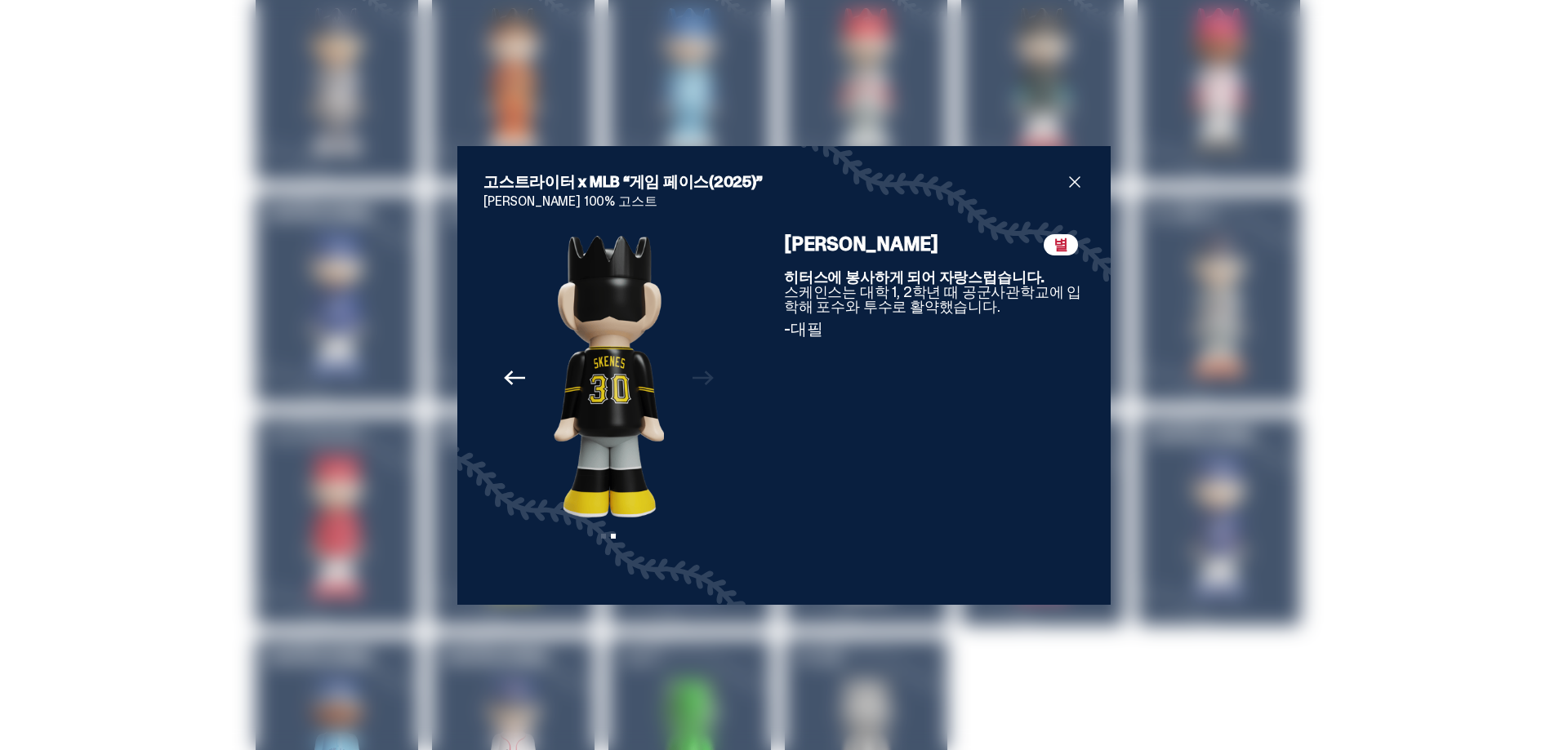
click at [1152, 115] on div "고스트라이터 x MLB “게임 페이스(2025)” [PERSON_NAME] 100% 고스트 Previous Next 슬라이드 1 보기 슬라이드…" at bounding box center [784, 375] width 1568 height 750
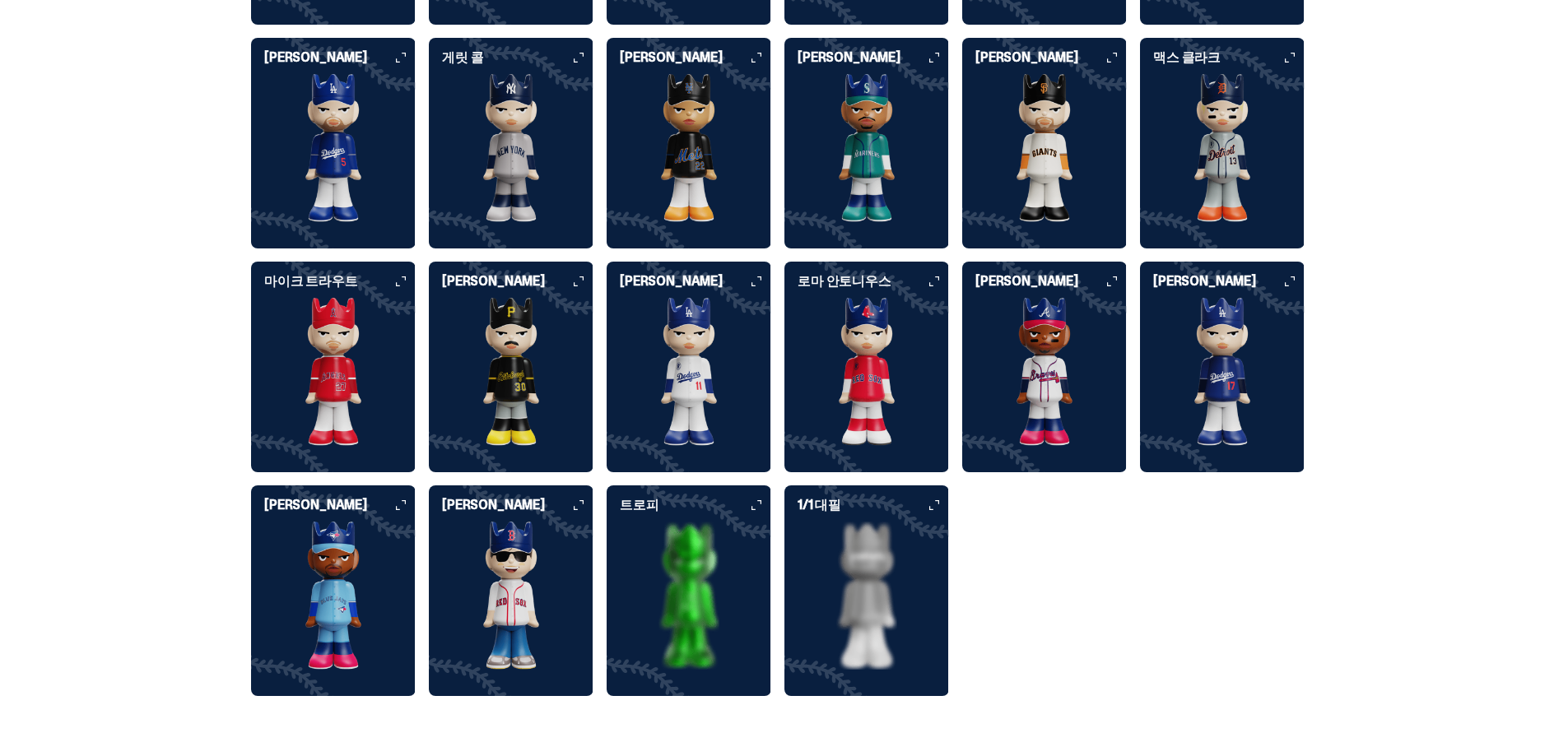
scroll to position [4362, 0]
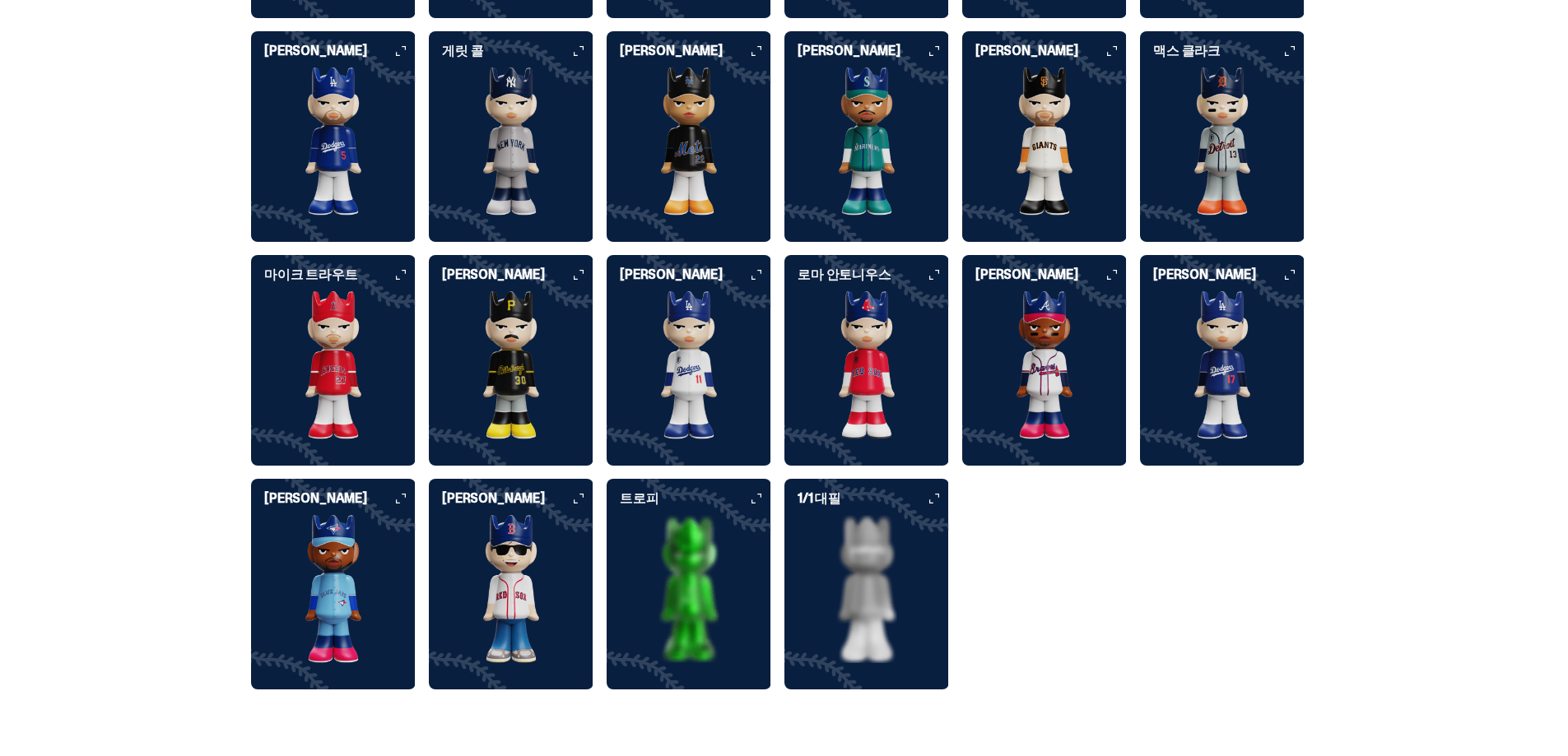
click at [896, 586] on img at bounding box center [866, 589] width 164 height 148
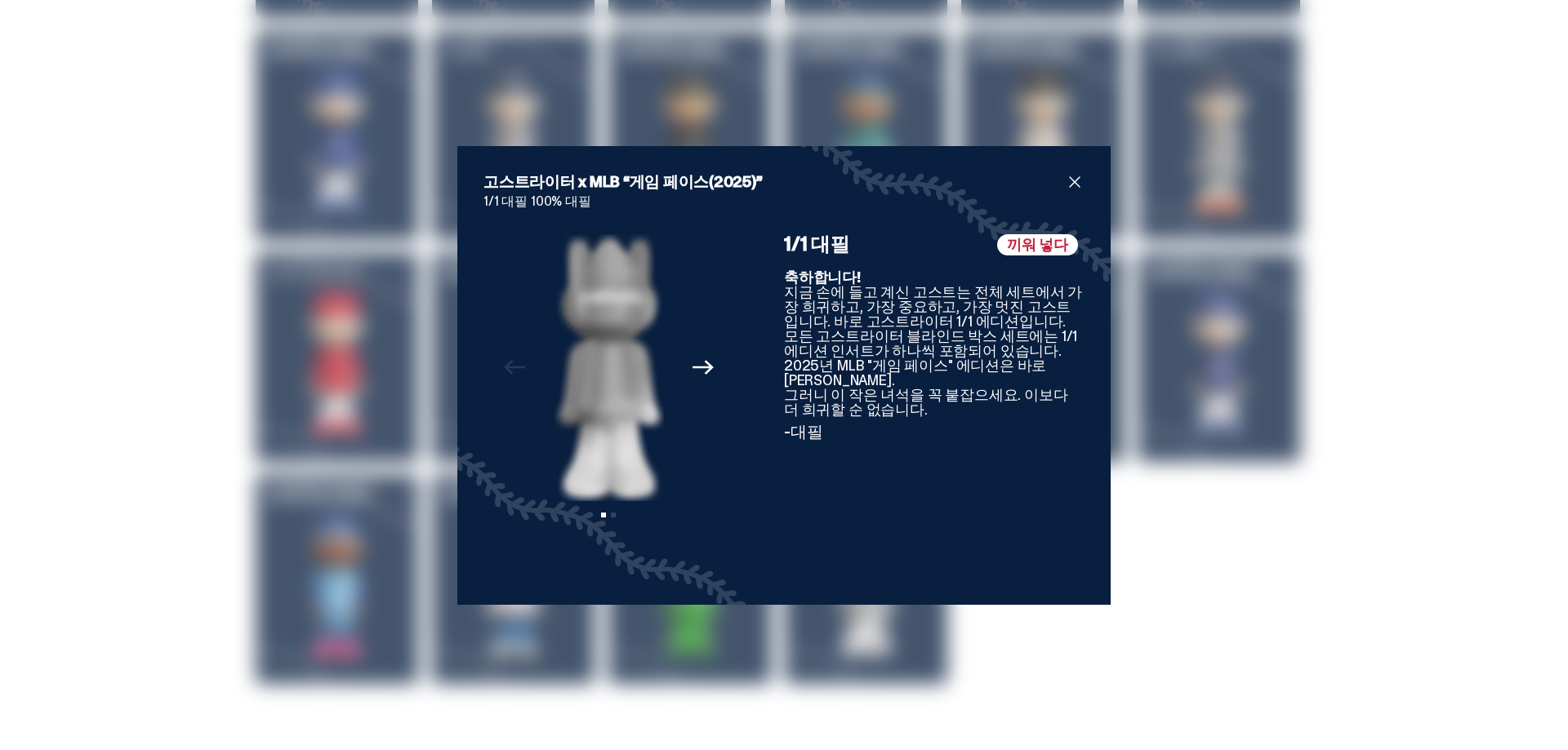
click at [705, 360] on icon "Next" at bounding box center [703, 367] width 21 height 21
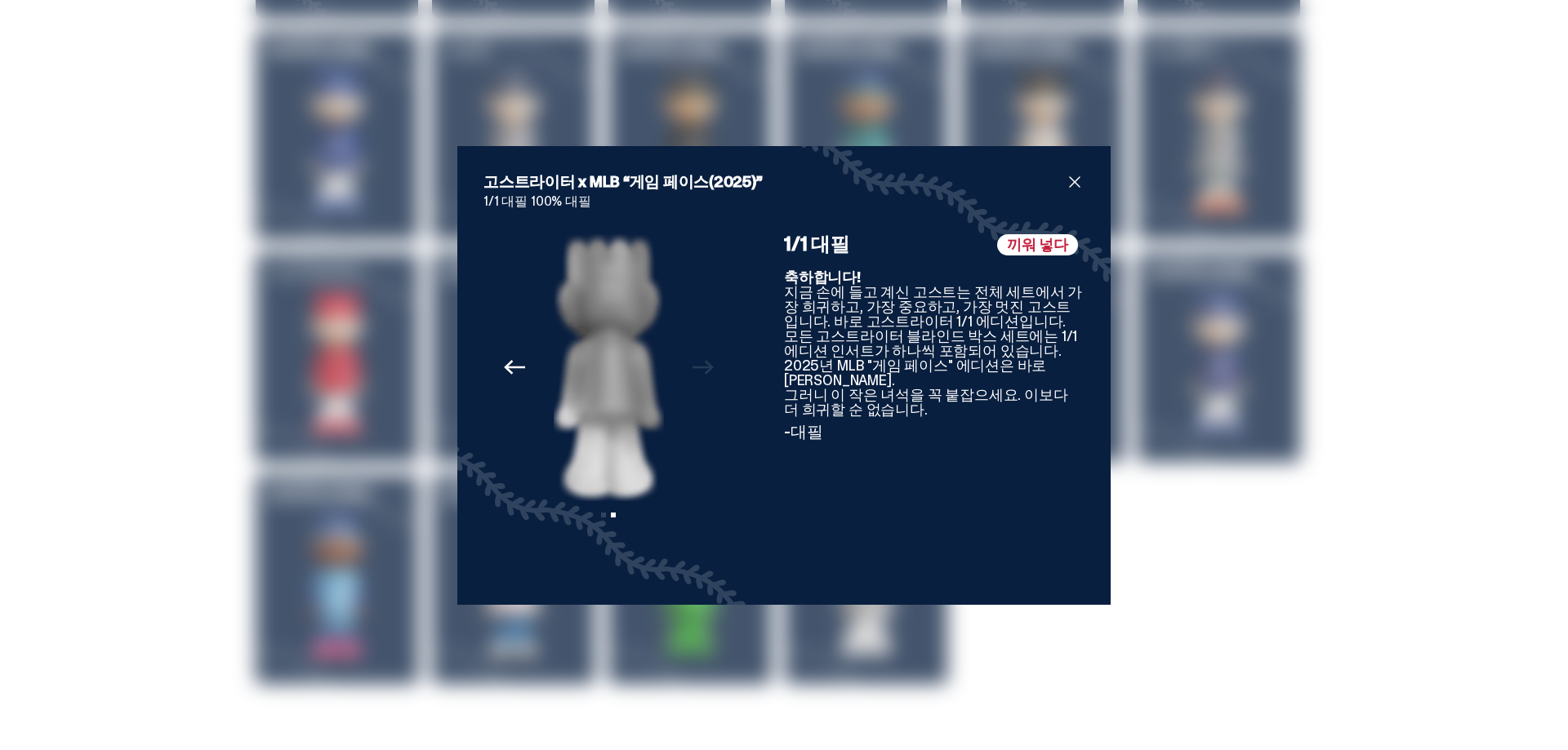
click at [37, 194] on div "고스트라이터 x MLB “게임 페이스(2025)” 1/1 대필 100% 대필 Previous Next 슬라이드 1 보기 슬라이드 2 보기 끼워…" at bounding box center [784, 375] width 1568 height 750
